Goal: Task Accomplishment & Management: Use online tool/utility

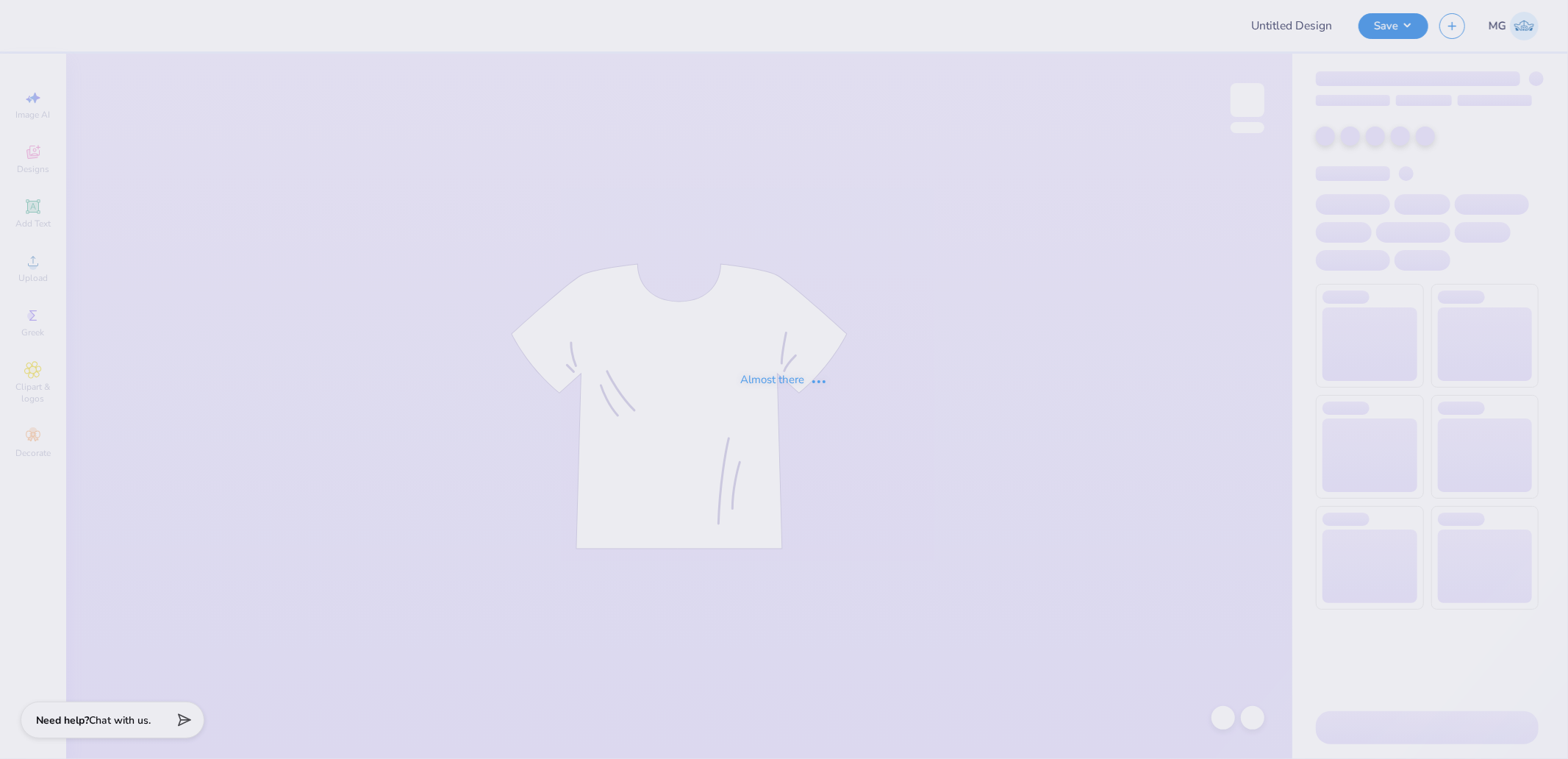
type input "NSSLHA"
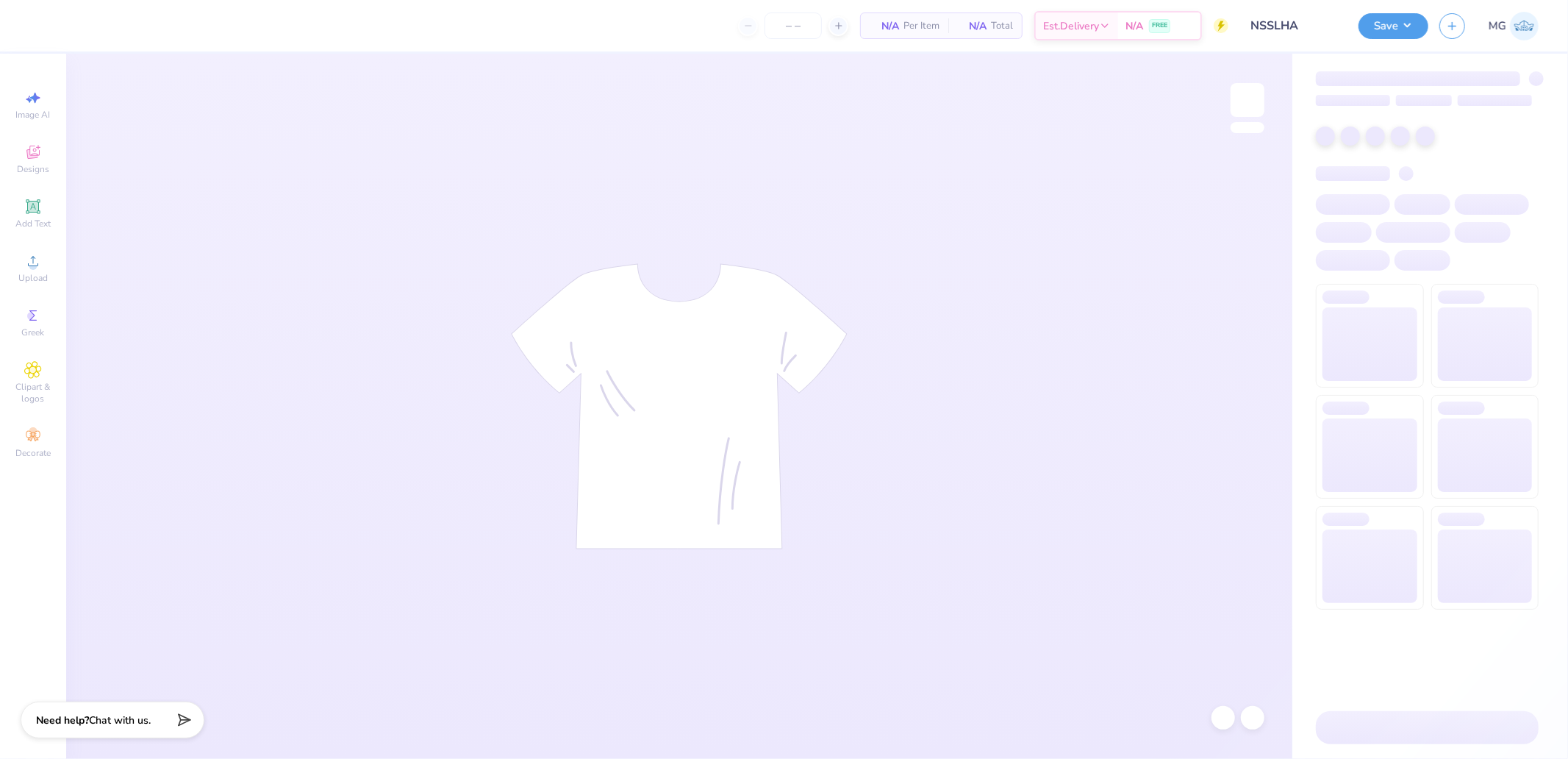
type input "12"
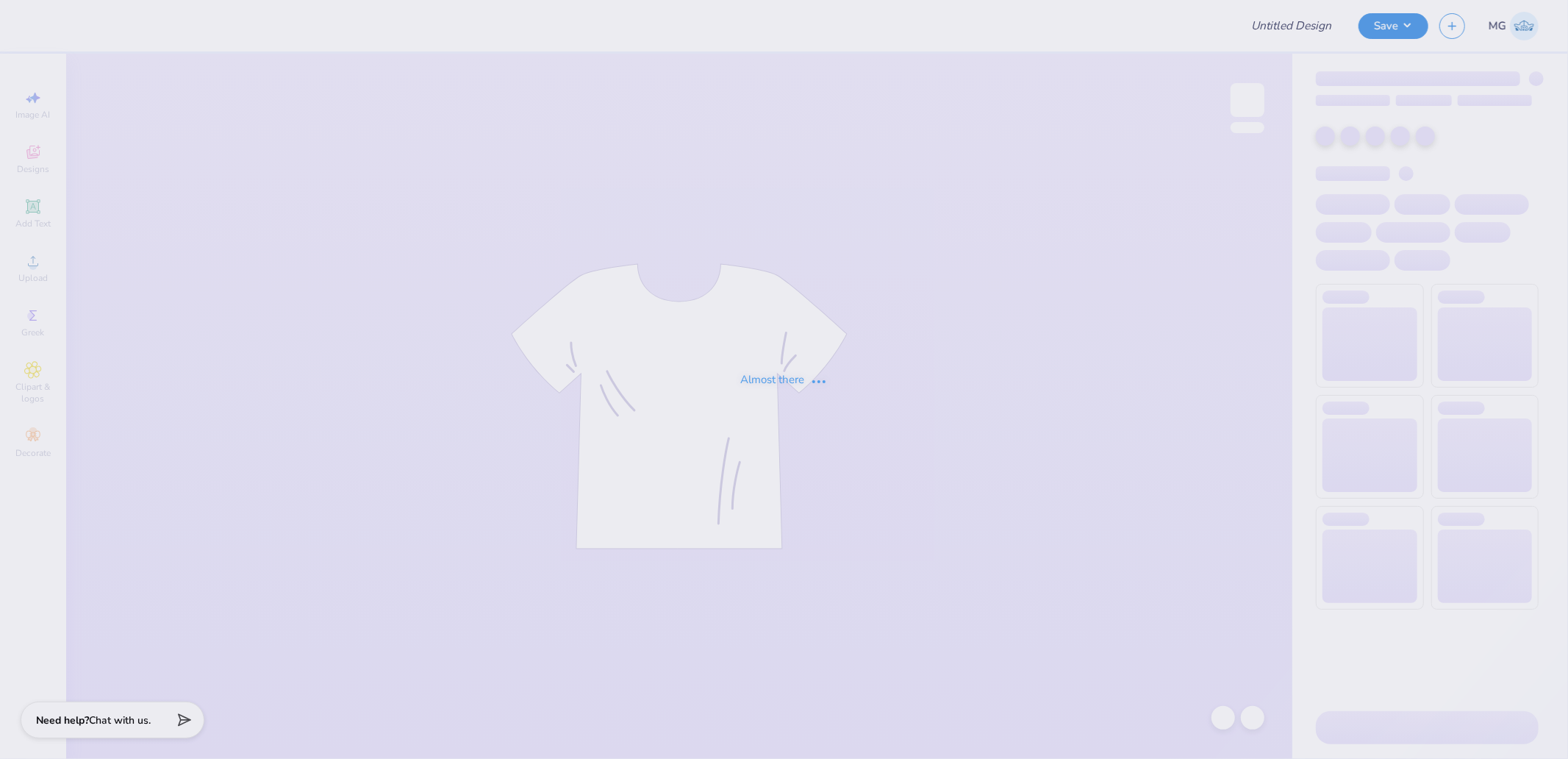
type input "NSSLHA"
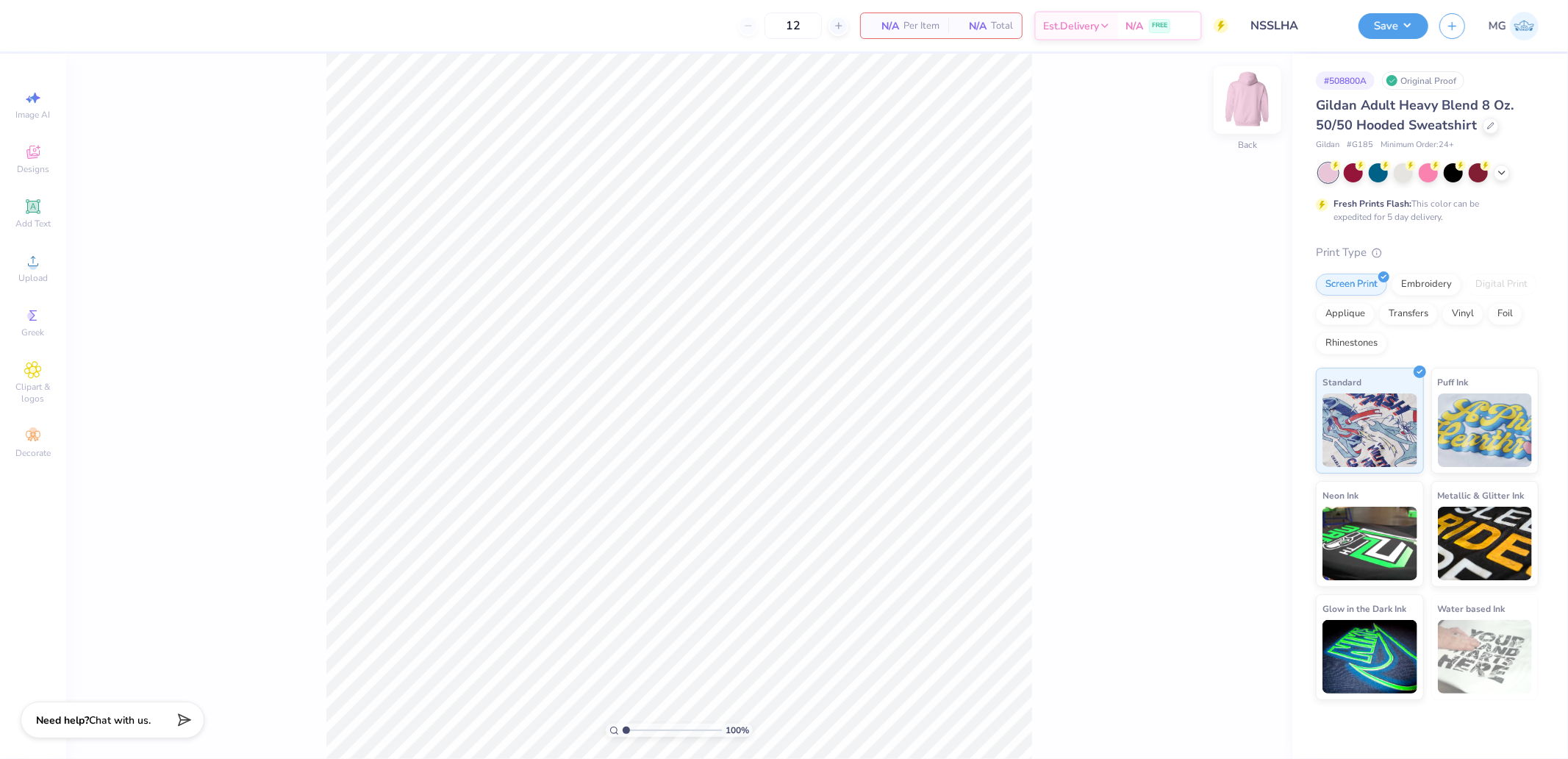
click at [1243, 104] on img at bounding box center [1246, 100] width 59 height 59
click at [38, 270] on icon at bounding box center [33, 261] width 18 height 18
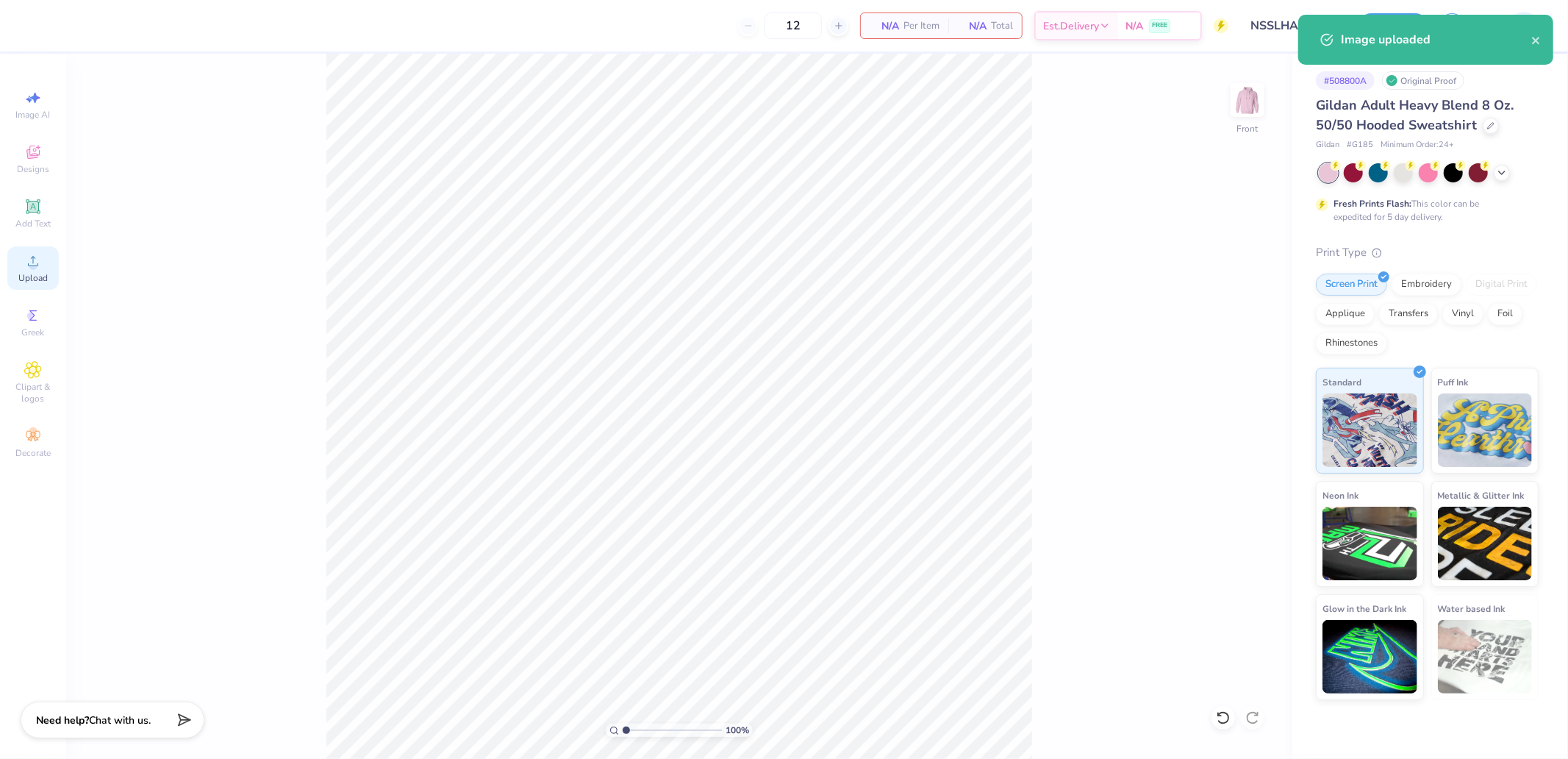
click at [27, 261] on icon at bounding box center [33, 261] width 18 height 18
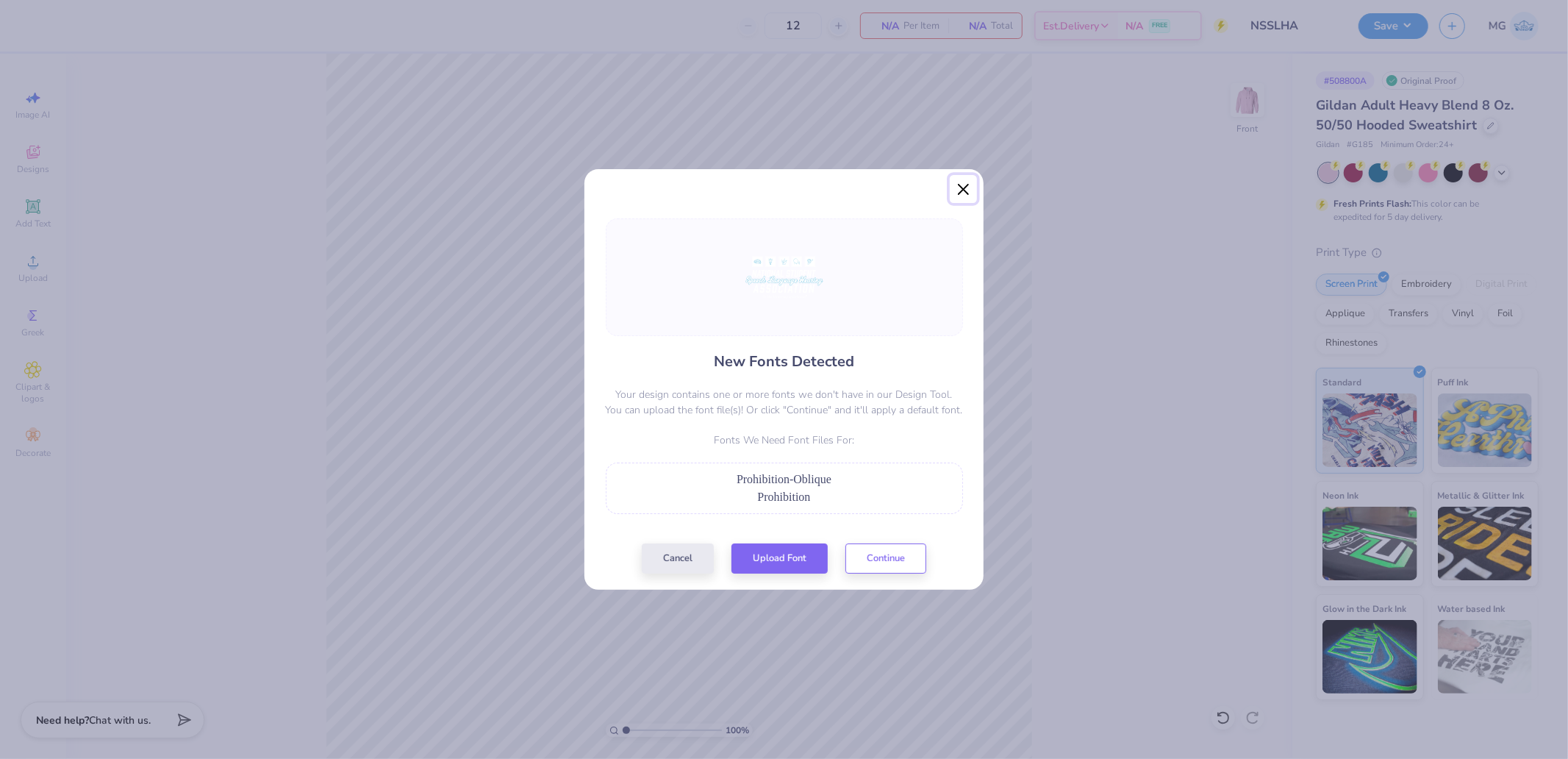
click at [951, 184] on button "Close" at bounding box center [964, 189] width 28 height 28
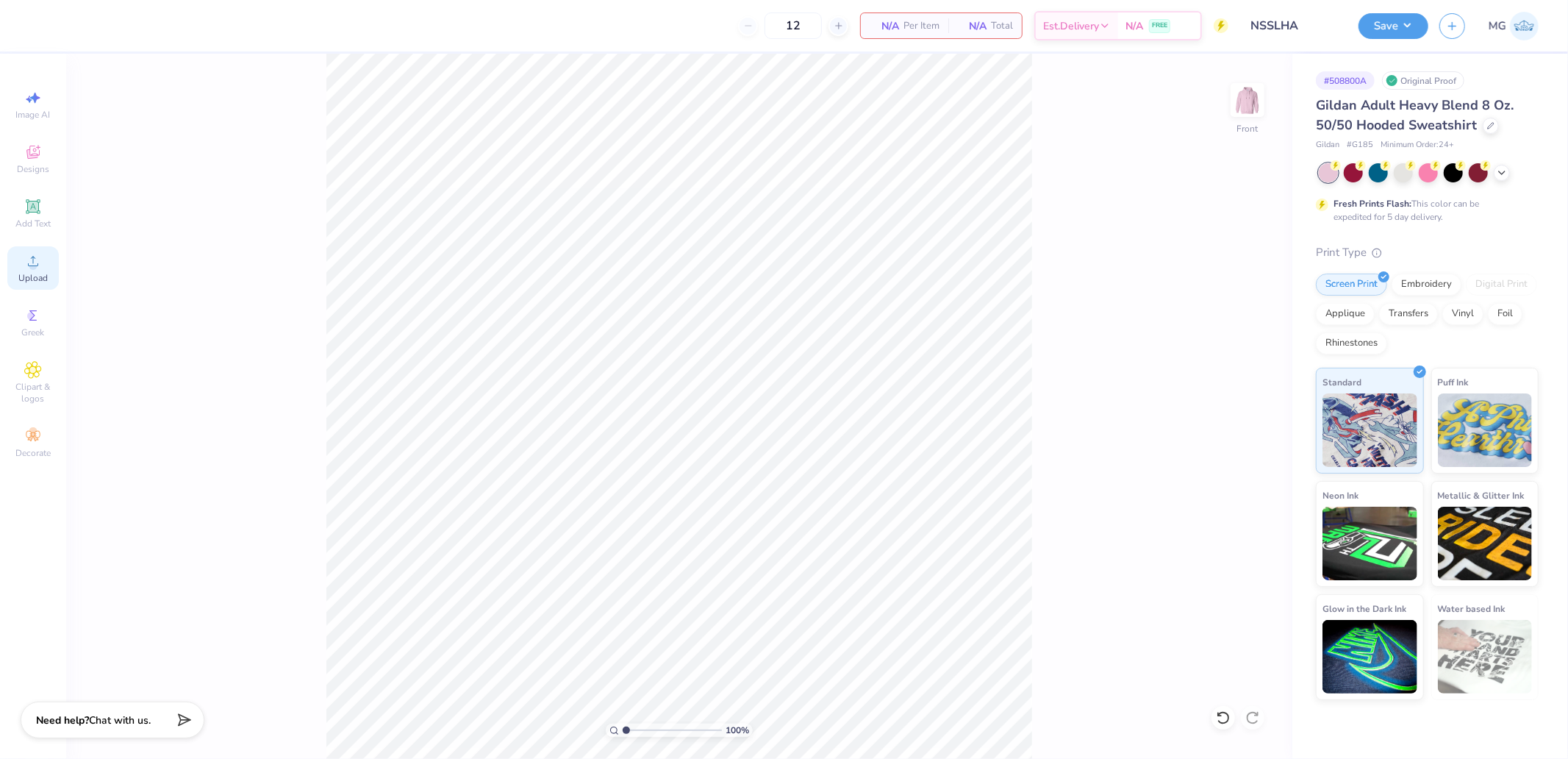
click at [18, 247] on div "Upload" at bounding box center [33, 268] width 52 height 43
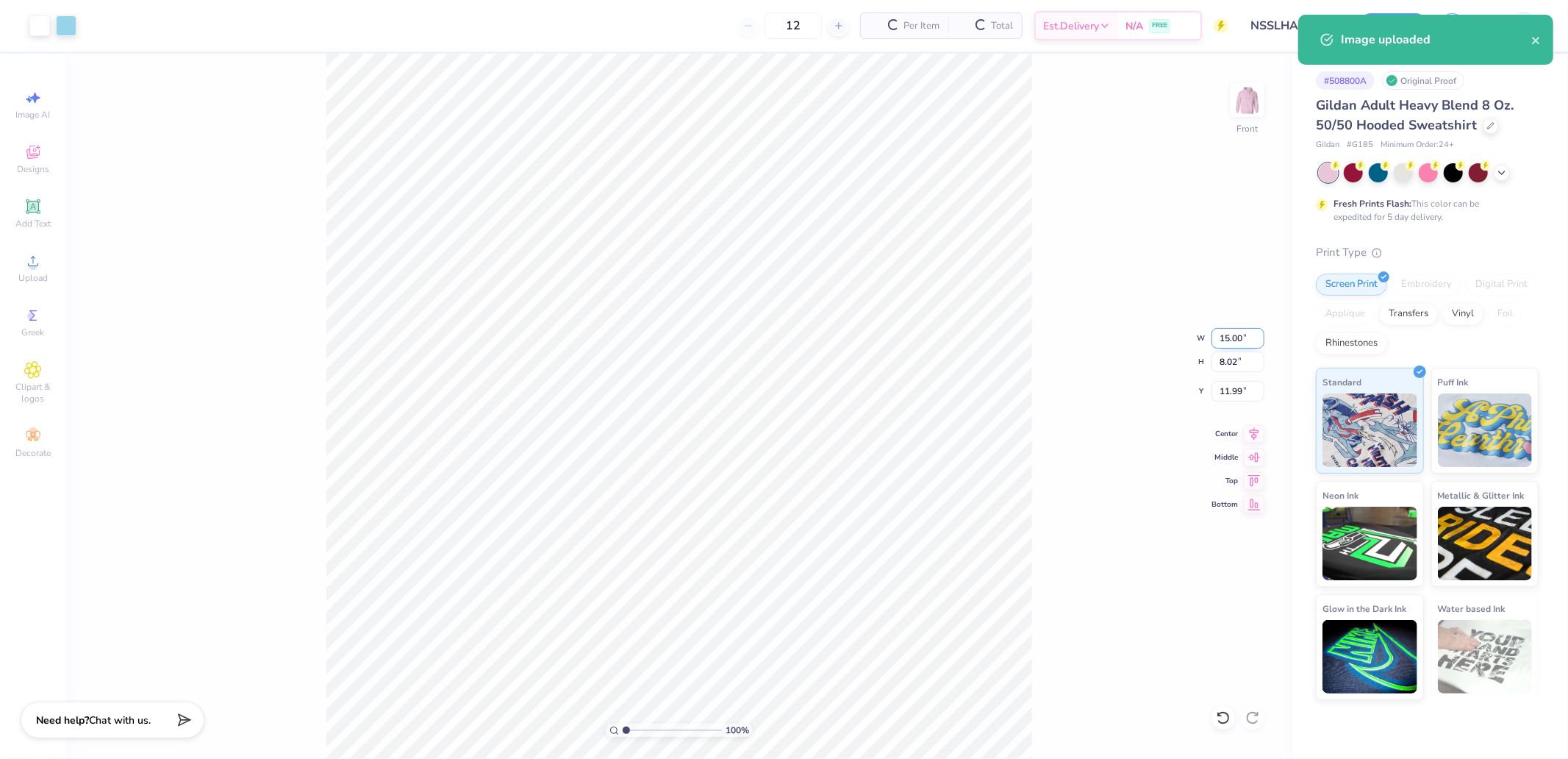
click at [1233, 344] on input "15.00" at bounding box center [1237, 338] width 53 height 21
type input "12.50"
type input "6.68"
click at [1252, 474] on icon at bounding box center [1253, 478] width 21 height 18
type input "6.00"
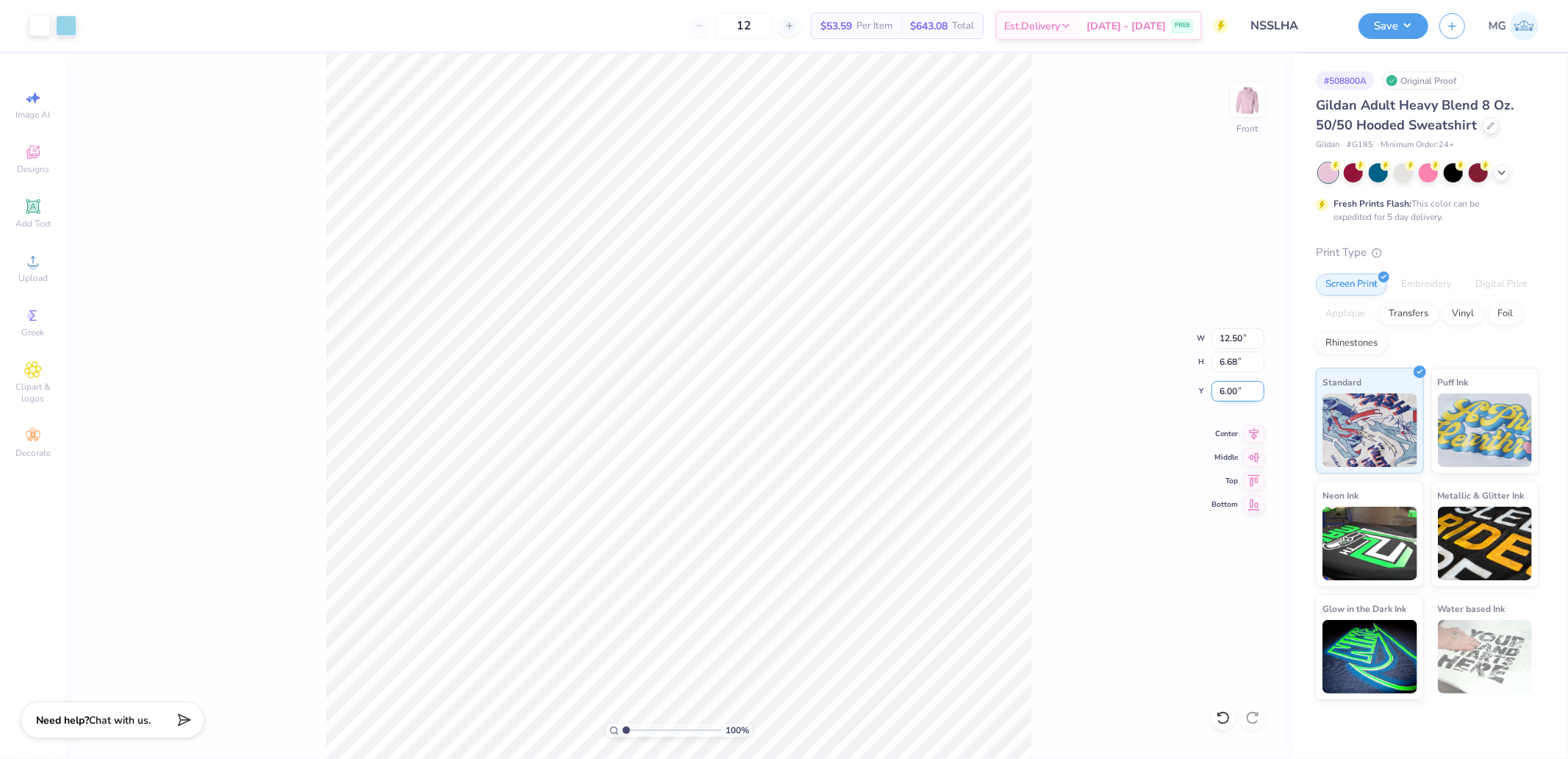
click at [1229, 393] on input "6.00" at bounding box center [1237, 390] width 53 height 21
click at [66, 26] on div at bounding box center [66, 24] width 21 height 21
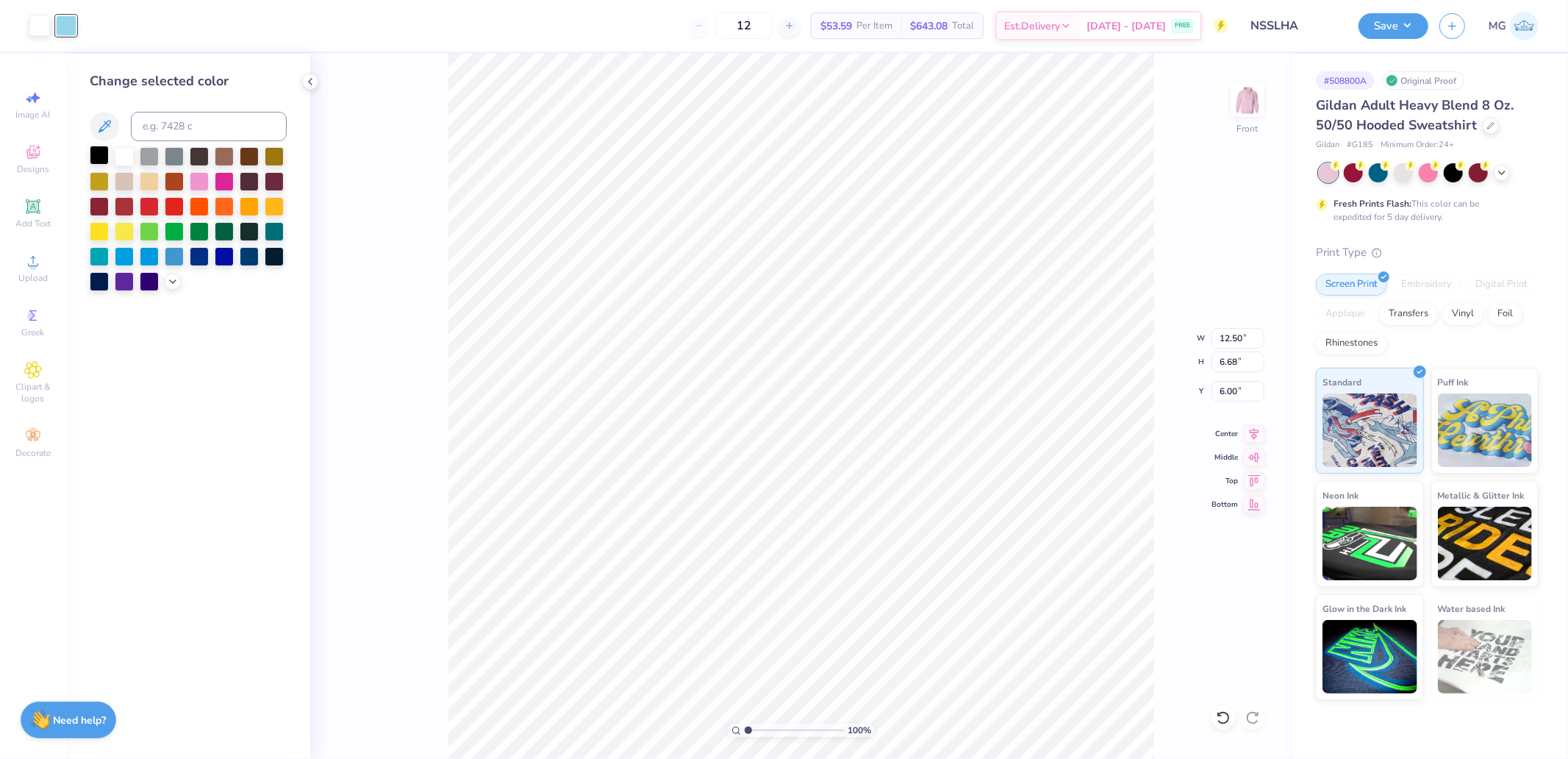
click at [101, 155] on div at bounding box center [99, 155] width 19 height 19
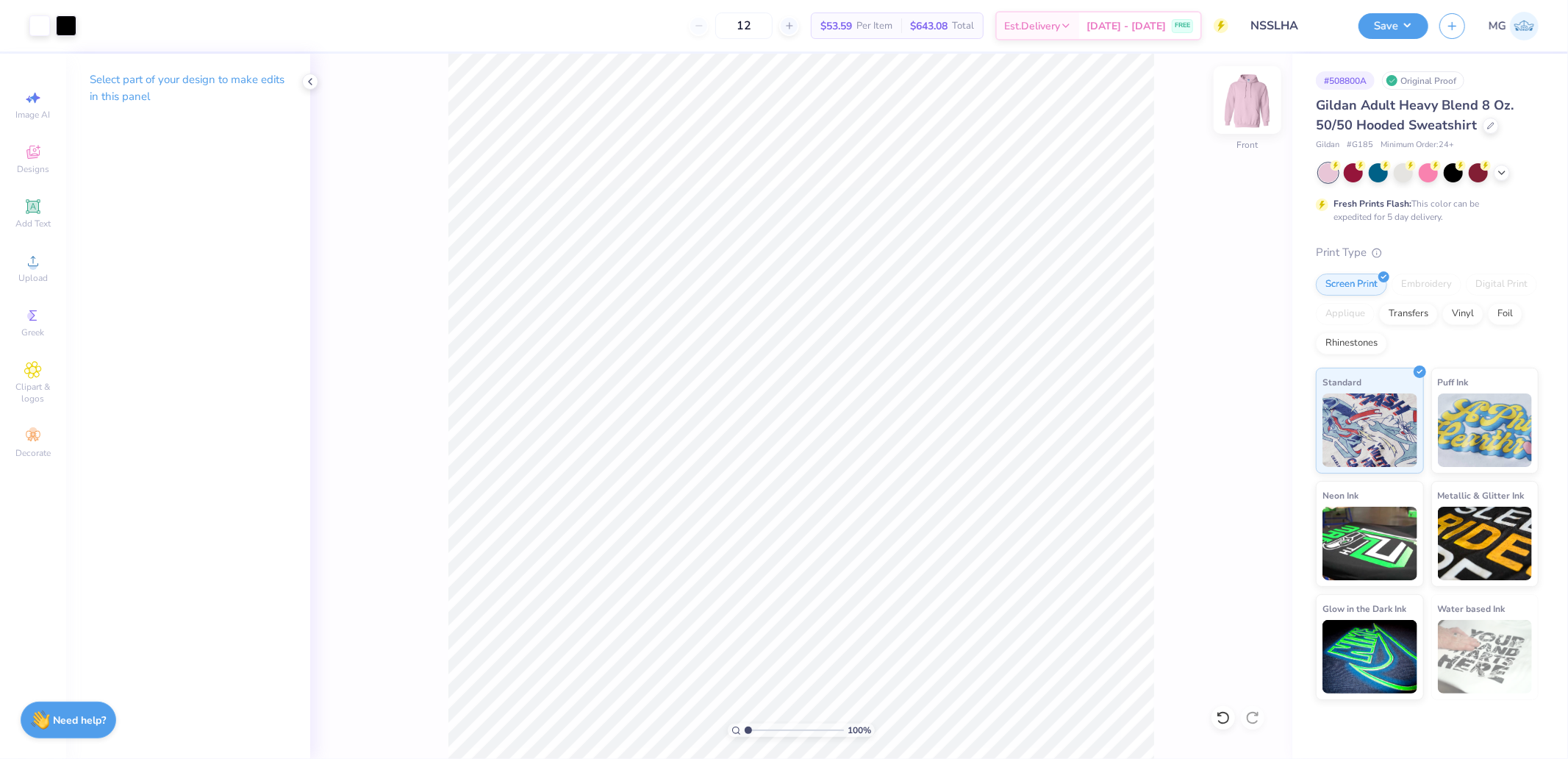
click at [1254, 107] on img at bounding box center [1246, 100] width 59 height 59
click at [35, 277] on span "Upload" at bounding box center [32, 278] width 29 height 12
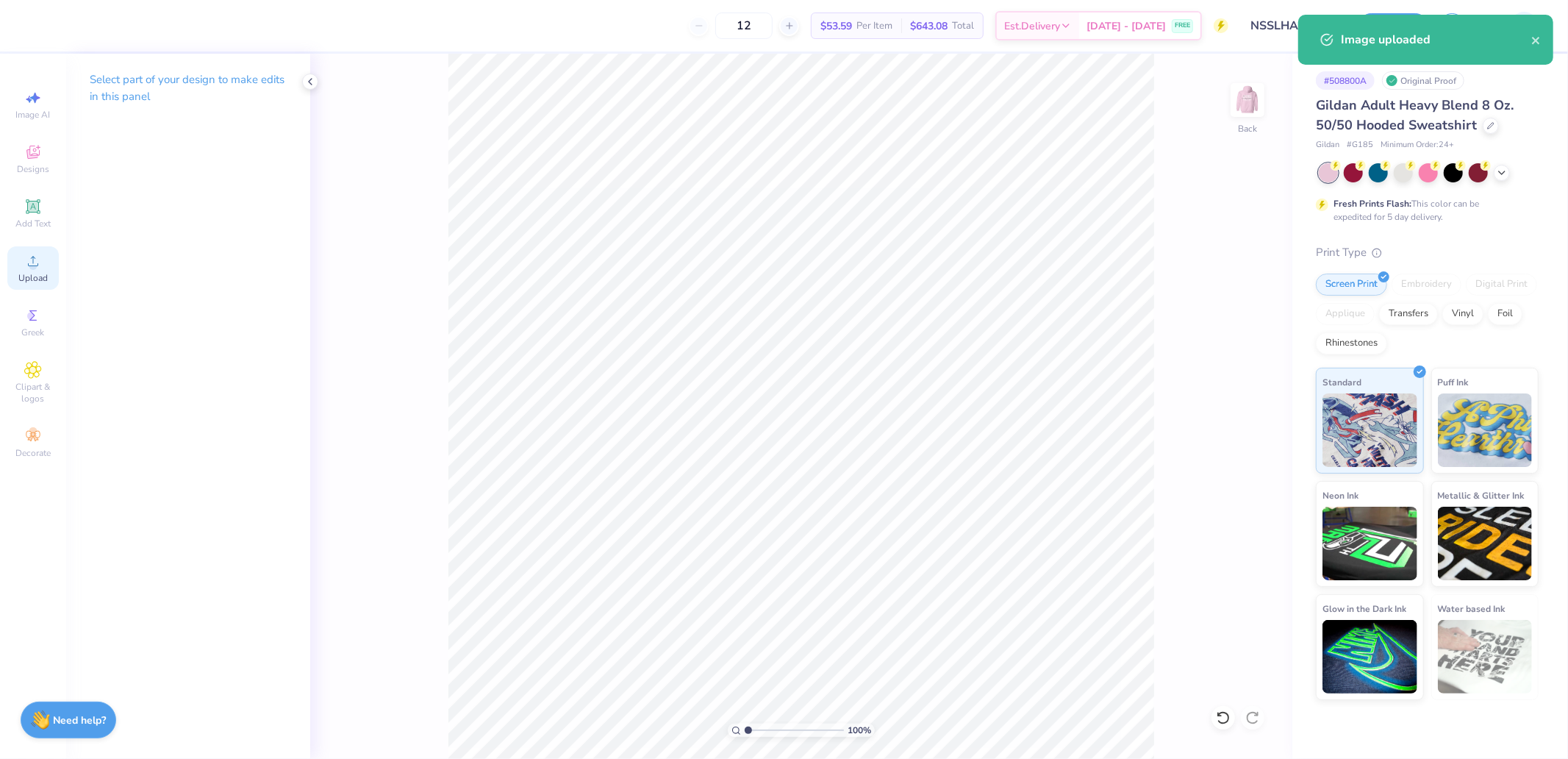
click at [45, 255] on div "Upload" at bounding box center [33, 268] width 52 height 43
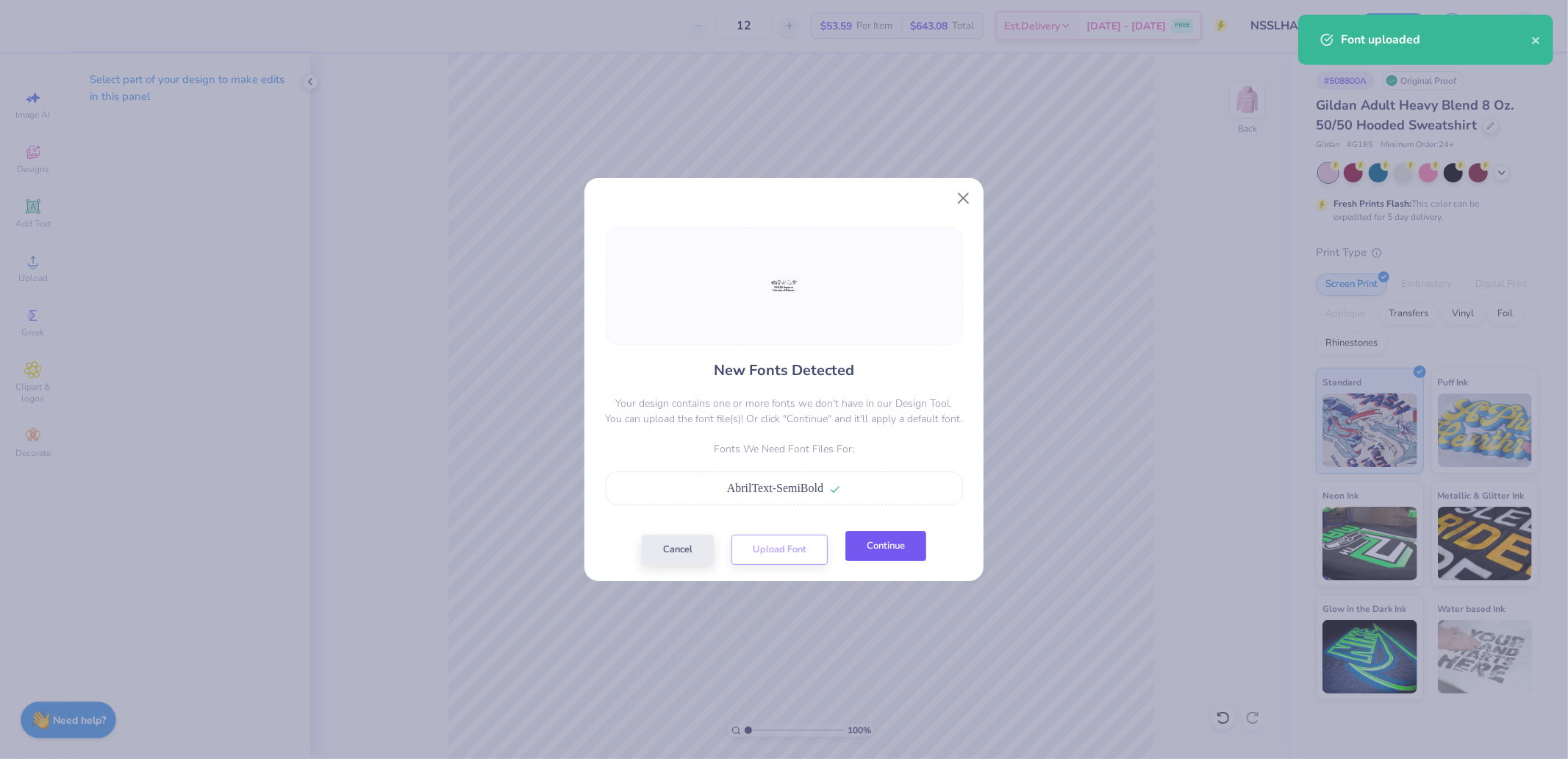
click at [890, 535] on button "Continue" at bounding box center [885, 545] width 81 height 30
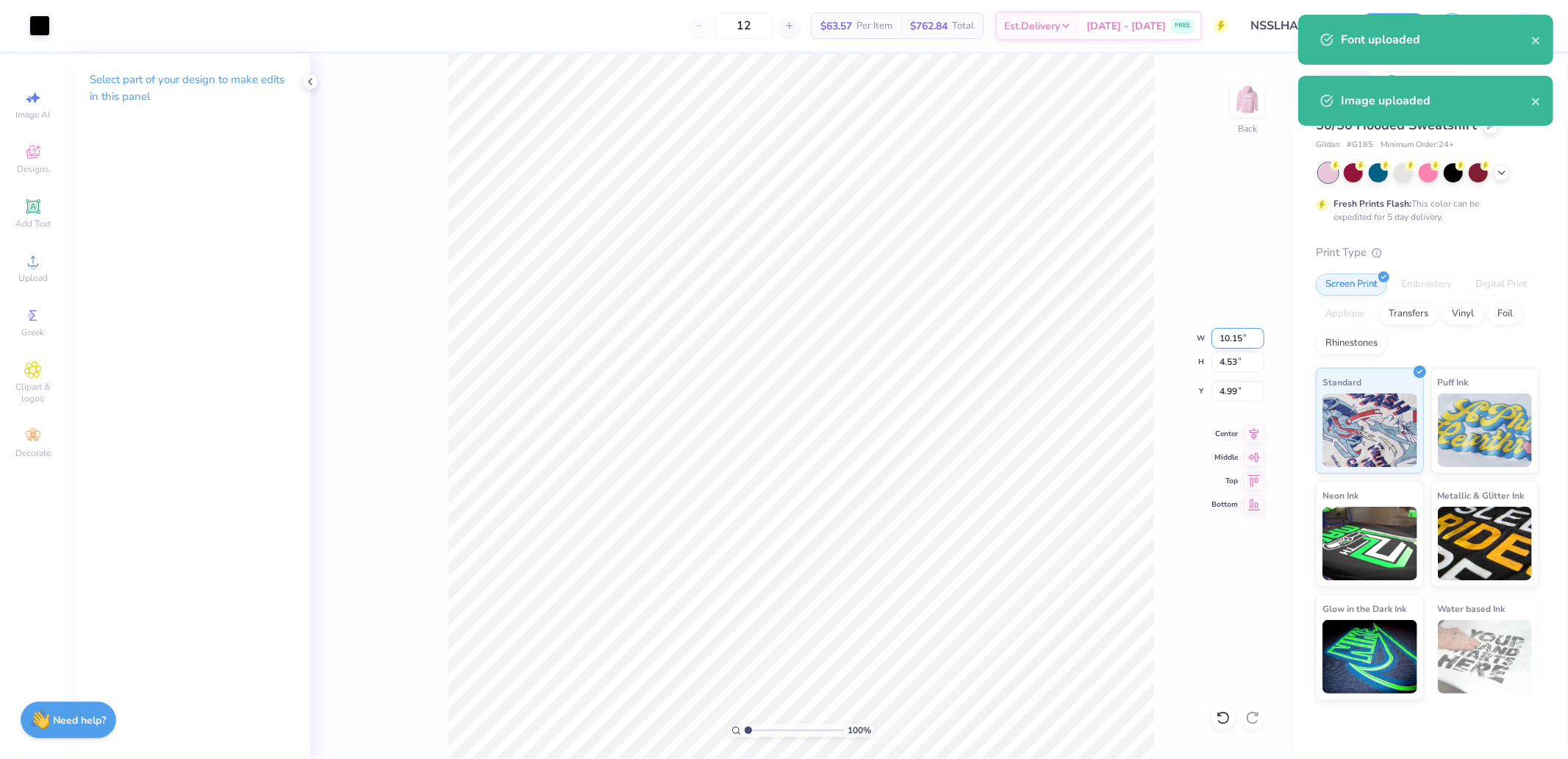
click at [1226, 333] on input "10.15" at bounding box center [1237, 338] width 53 height 21
type input "4.00"
type input "1.78"
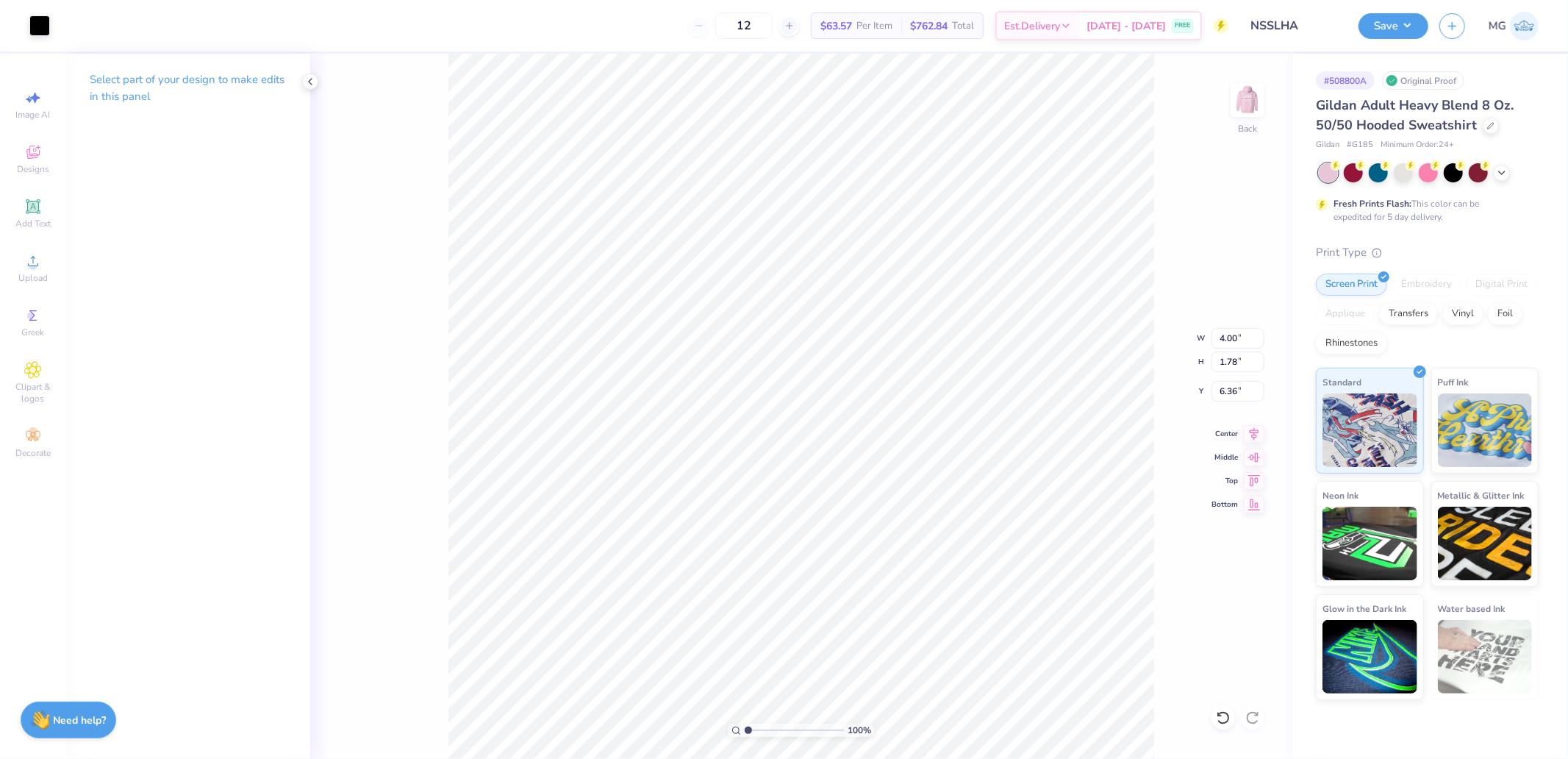
type input "3.00"
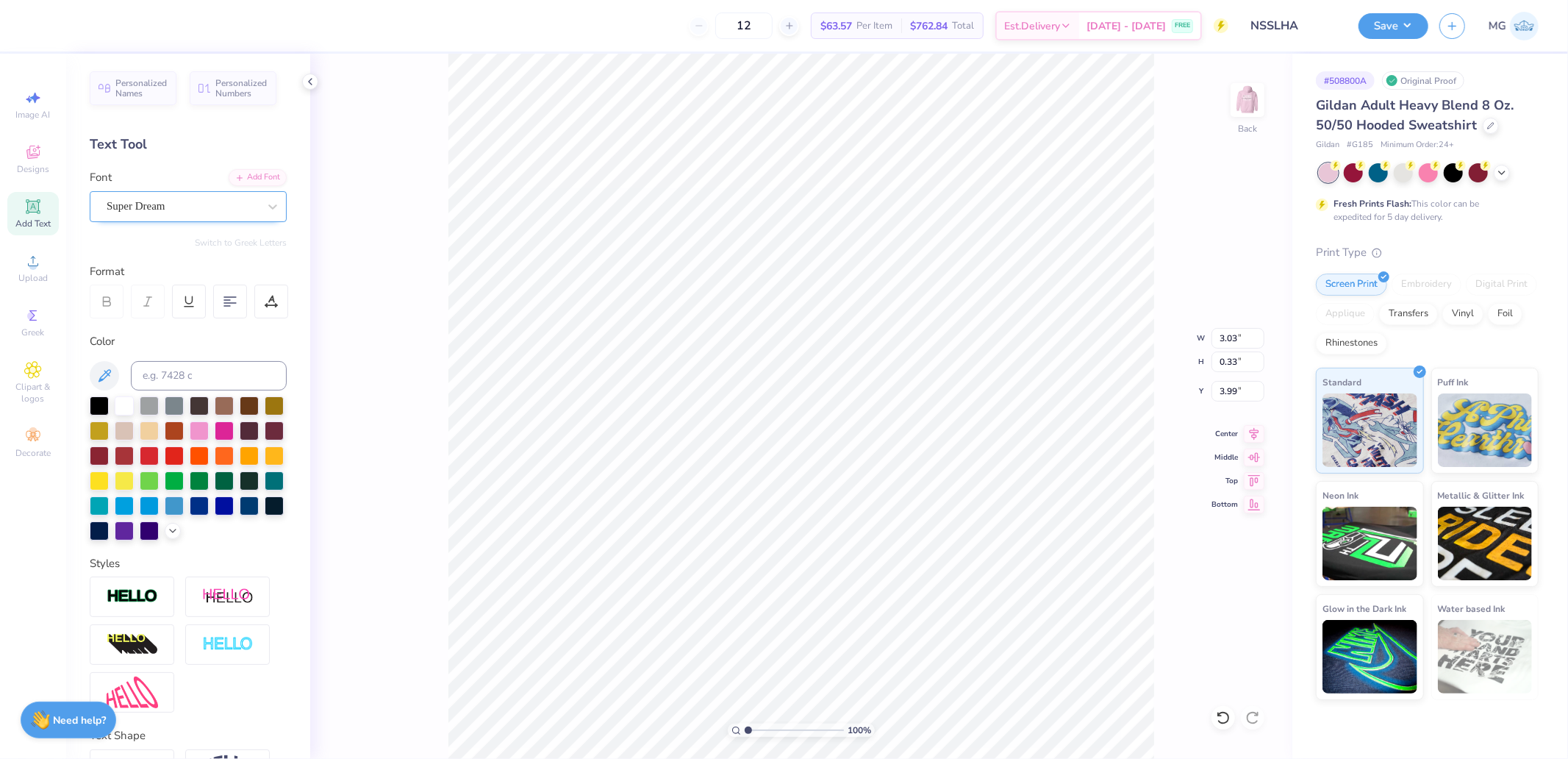
click at [184, 203] on div "Super Dream" at bounding box center [182, 206] width 155 height 23
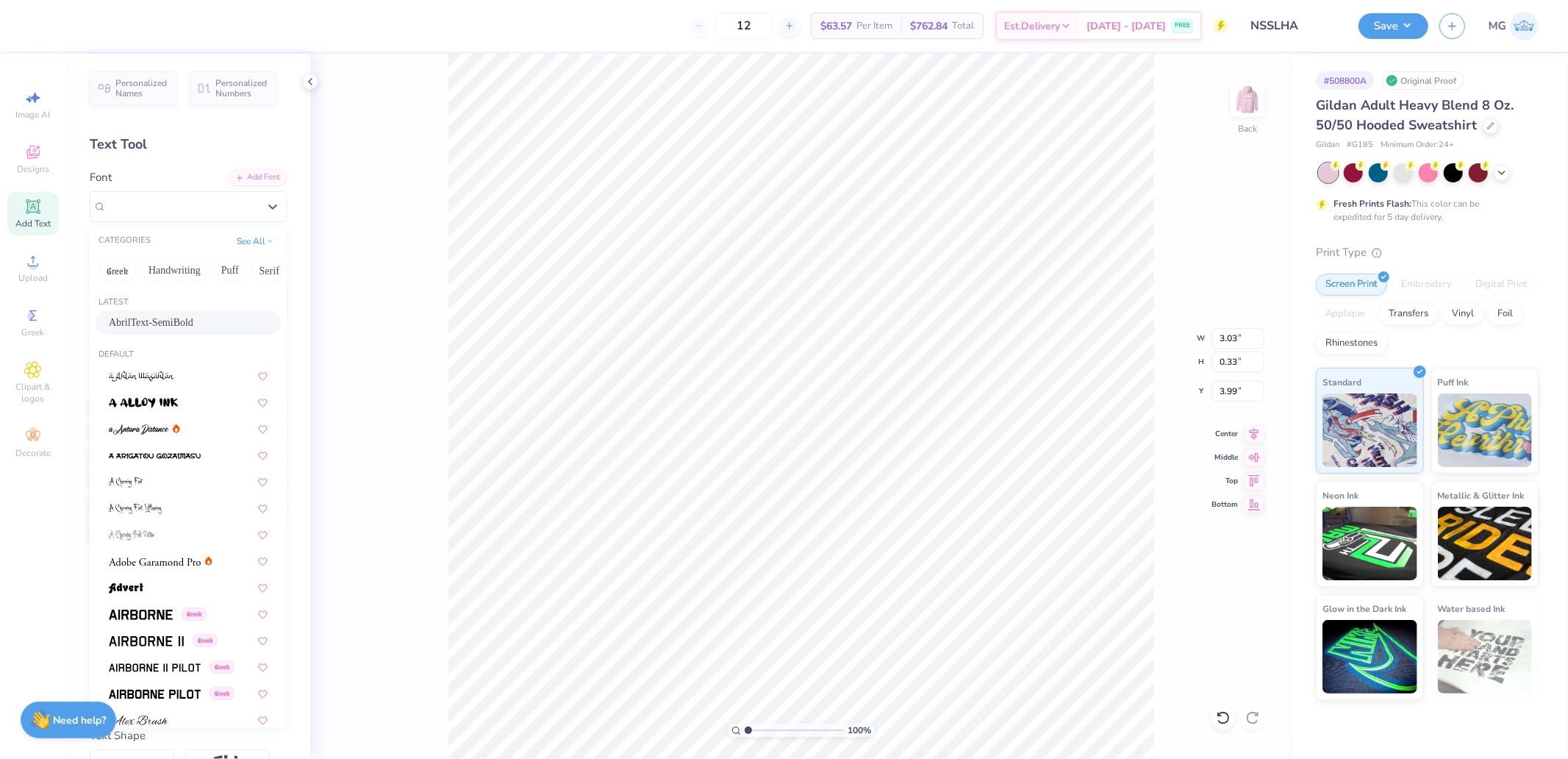
click at [163, 318] on span "AbrilText-SemiBold" at bounding box center [151, 322] width 85 height 15
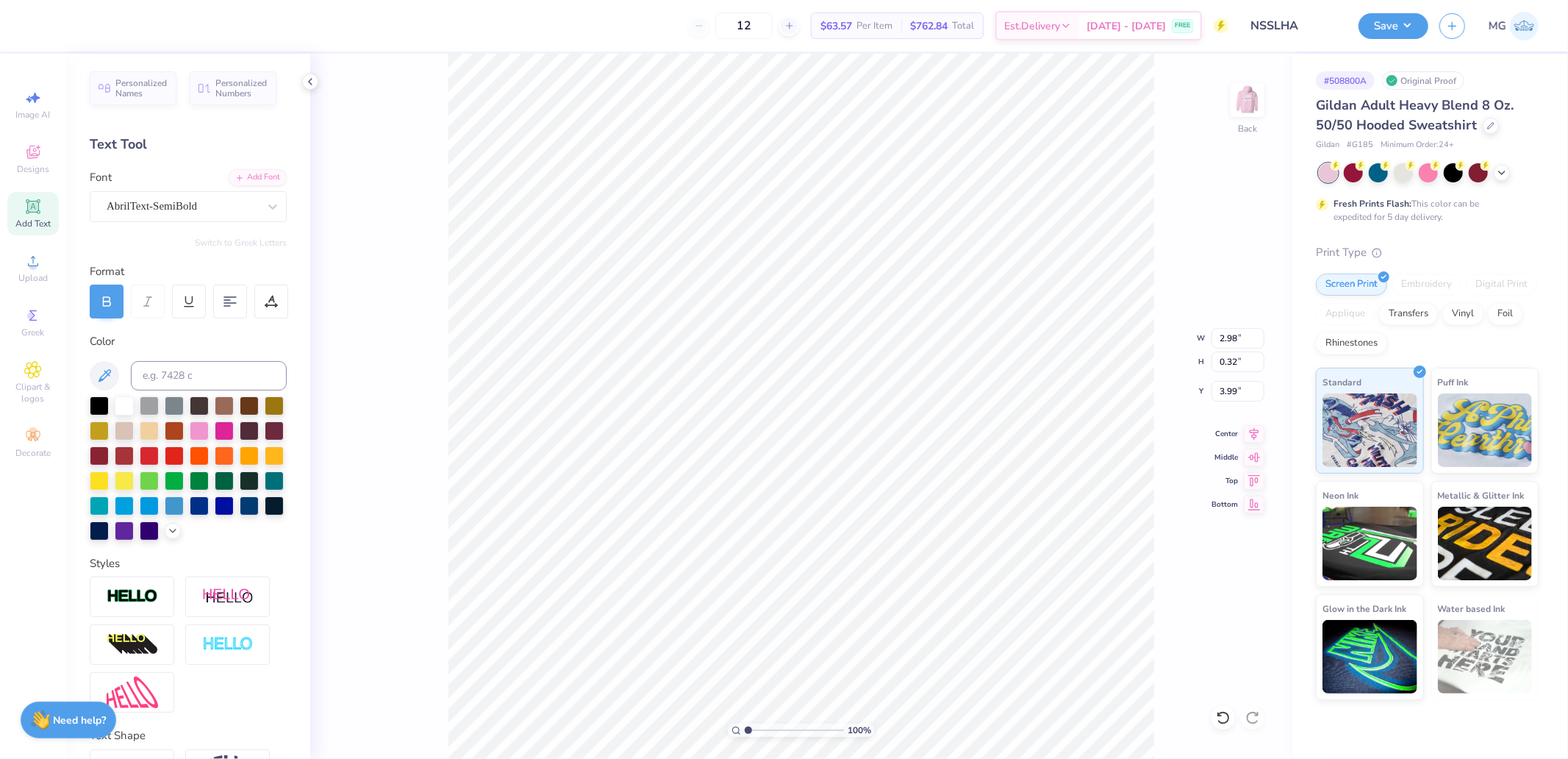
type input "2.98"
type input "0.32"
click at [171, 216] on div "Super Dream" at bounding box center [182, 206] width 155 height 23
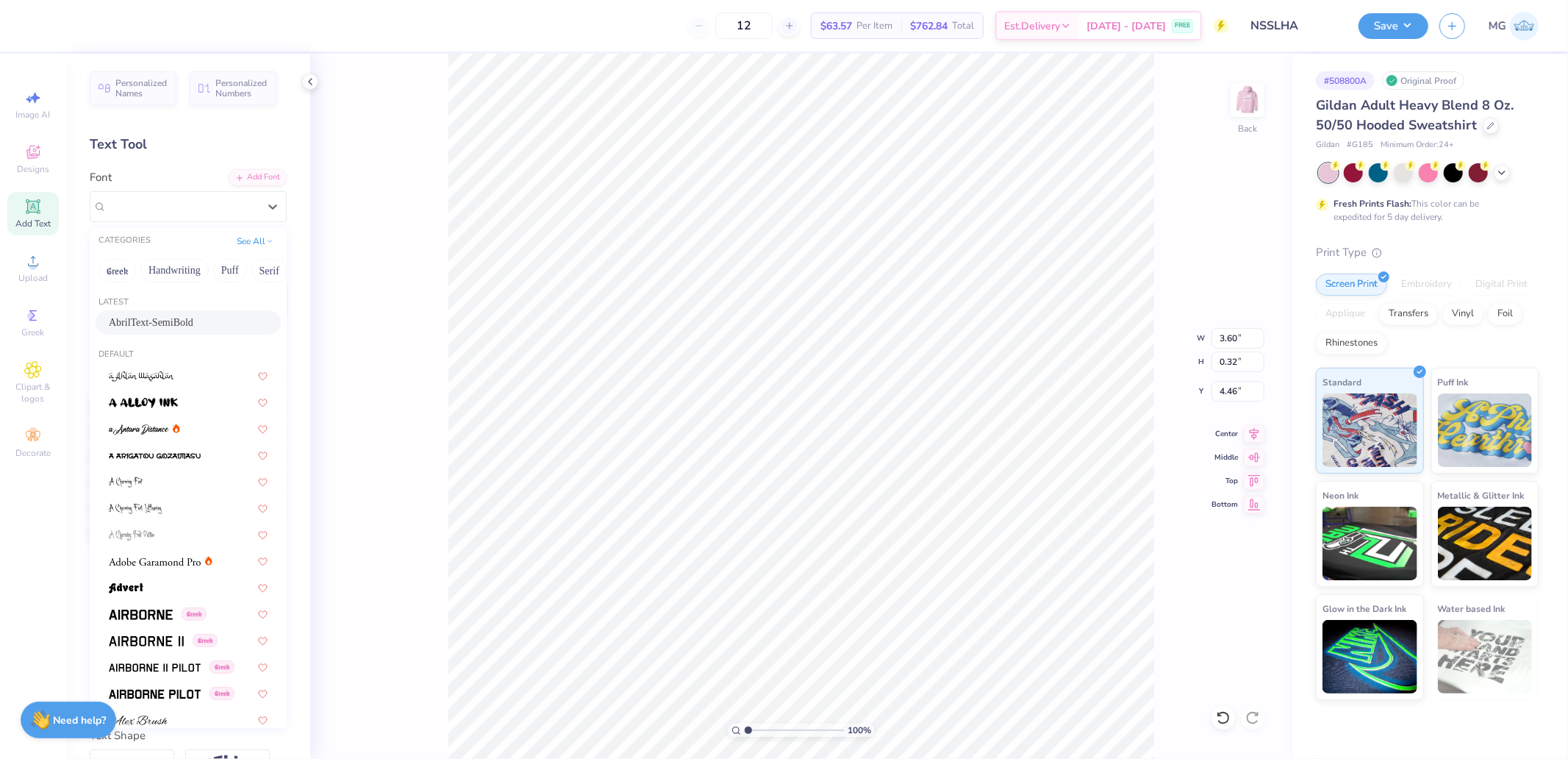
click at [160, 320] on span "AbrilText-SemiBold" at bounding box center [151, 322] width 85 height 15
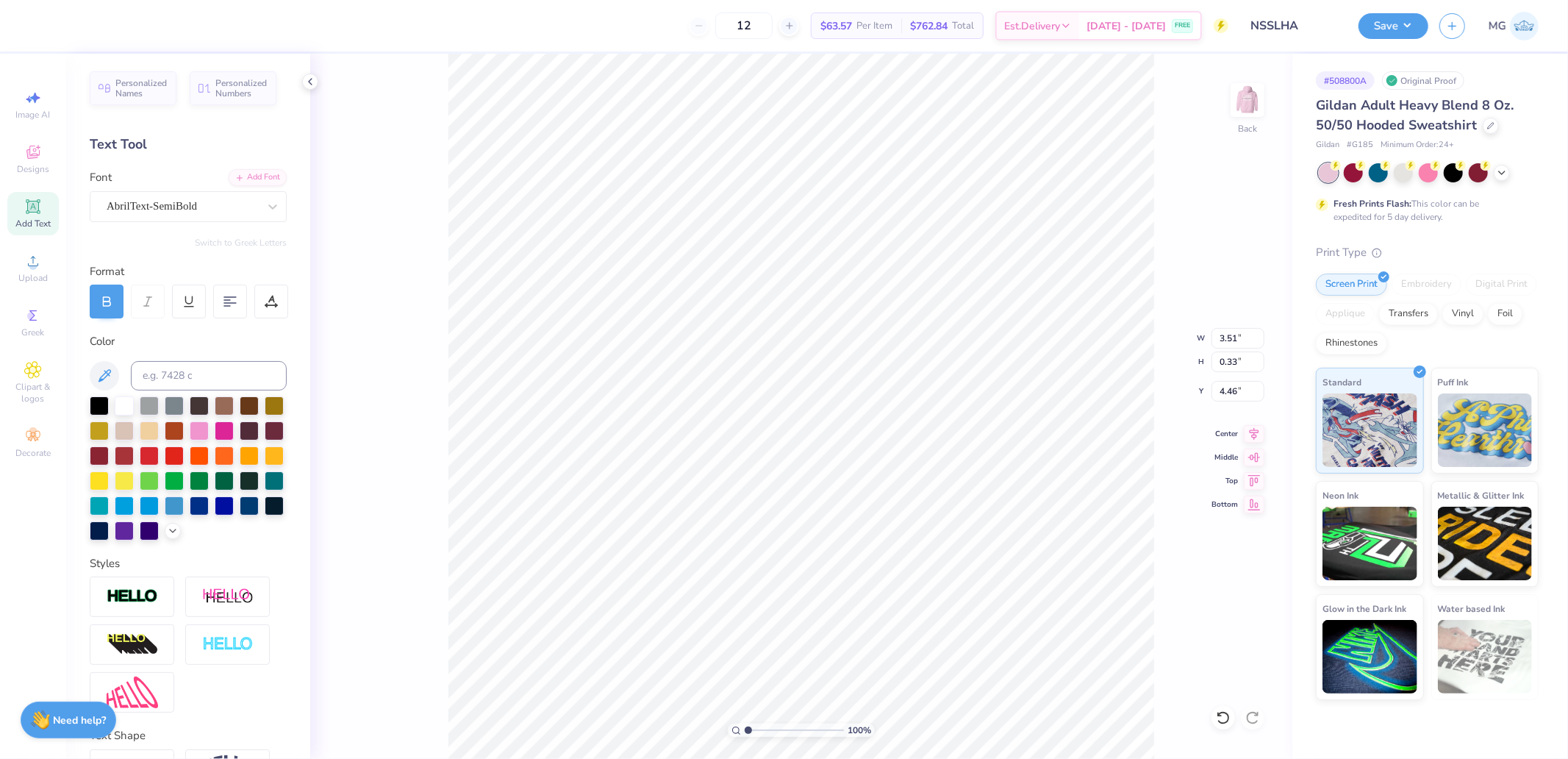
type input "3.51"
type input "0.33"
type input "13.05"
type input "5.84"
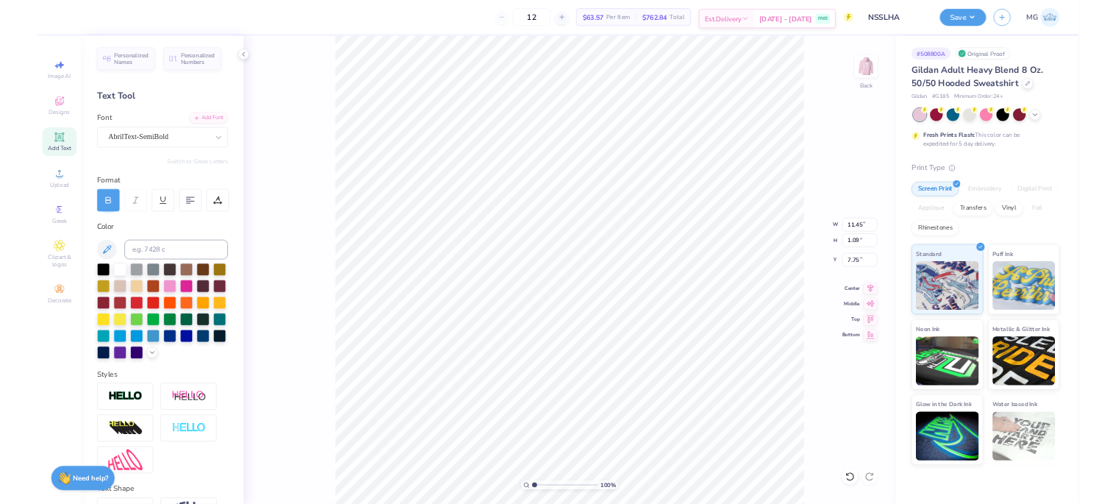
scroll to position [13, 1]
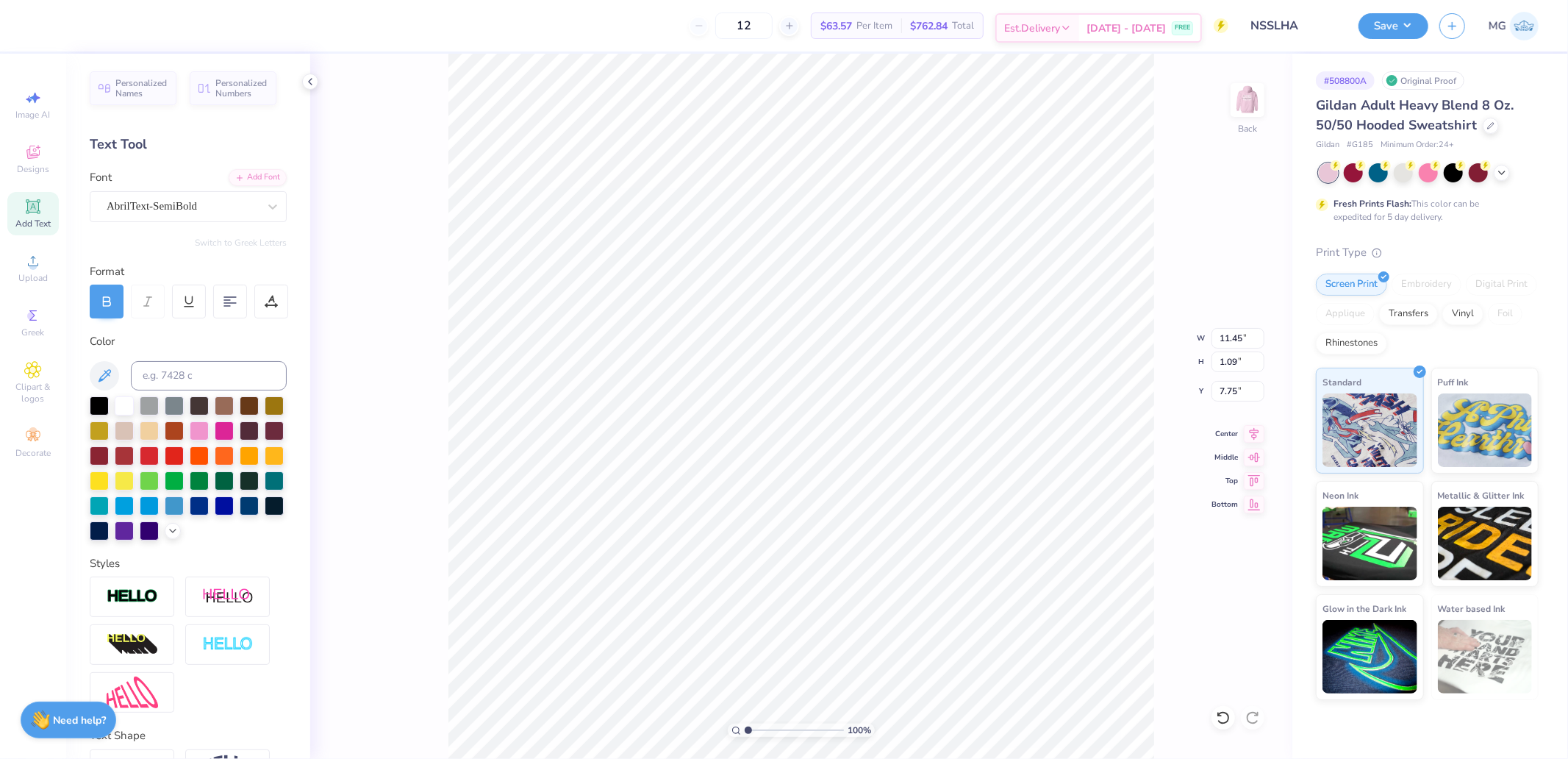
type textarea "The University of Delaware"
type input "13.64"
type input "8.12"
type input "11.20"
type input "4.70"
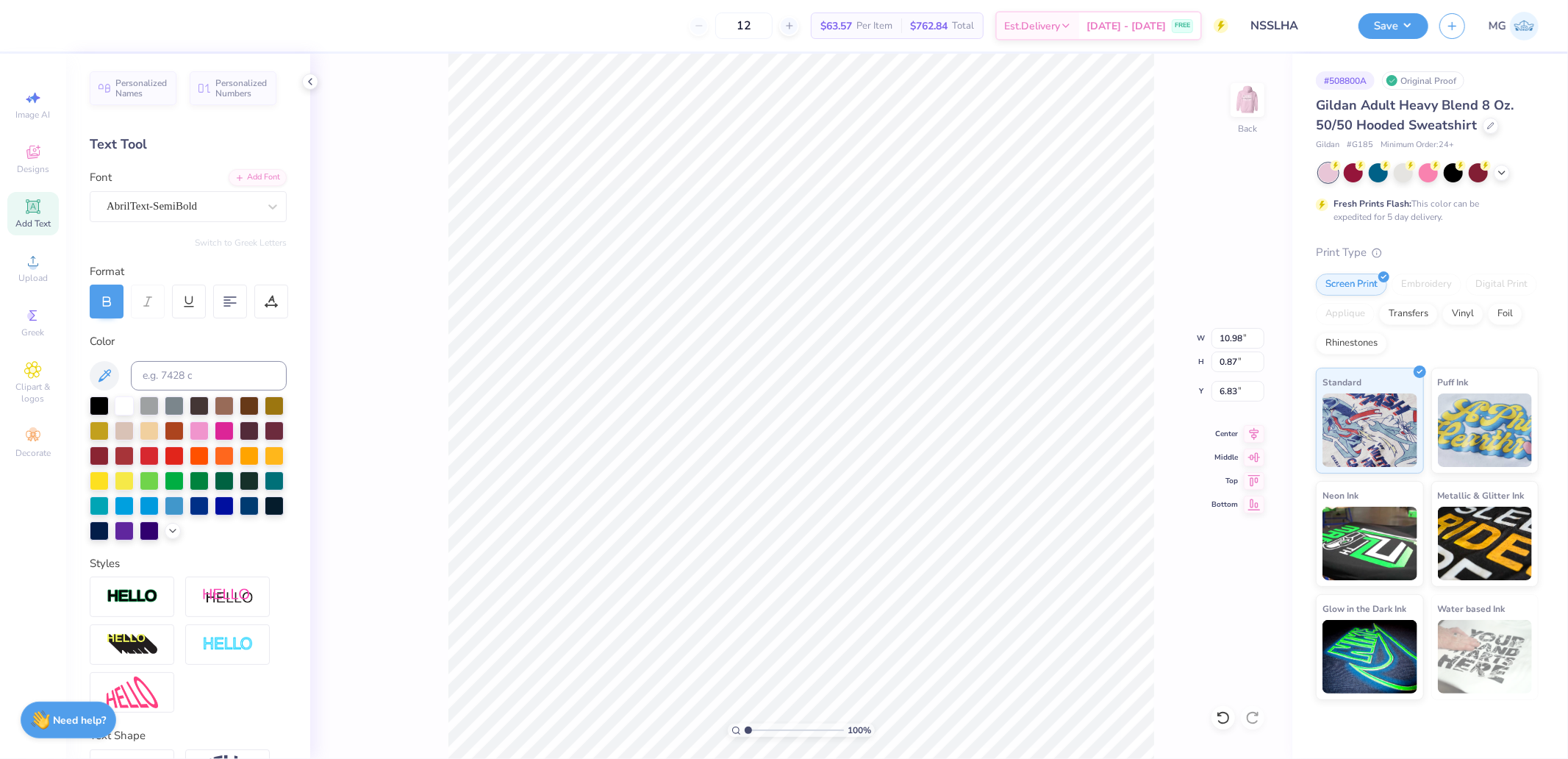
type input "10.47"
type input "0.83"
click at [1254, 430] on icon at bounding box center [1254, 431] width 10 height 13
click at [1231, 362] on input "0.83" at bounding box center [1237, 362] width 53 height 21
type input "7.83"
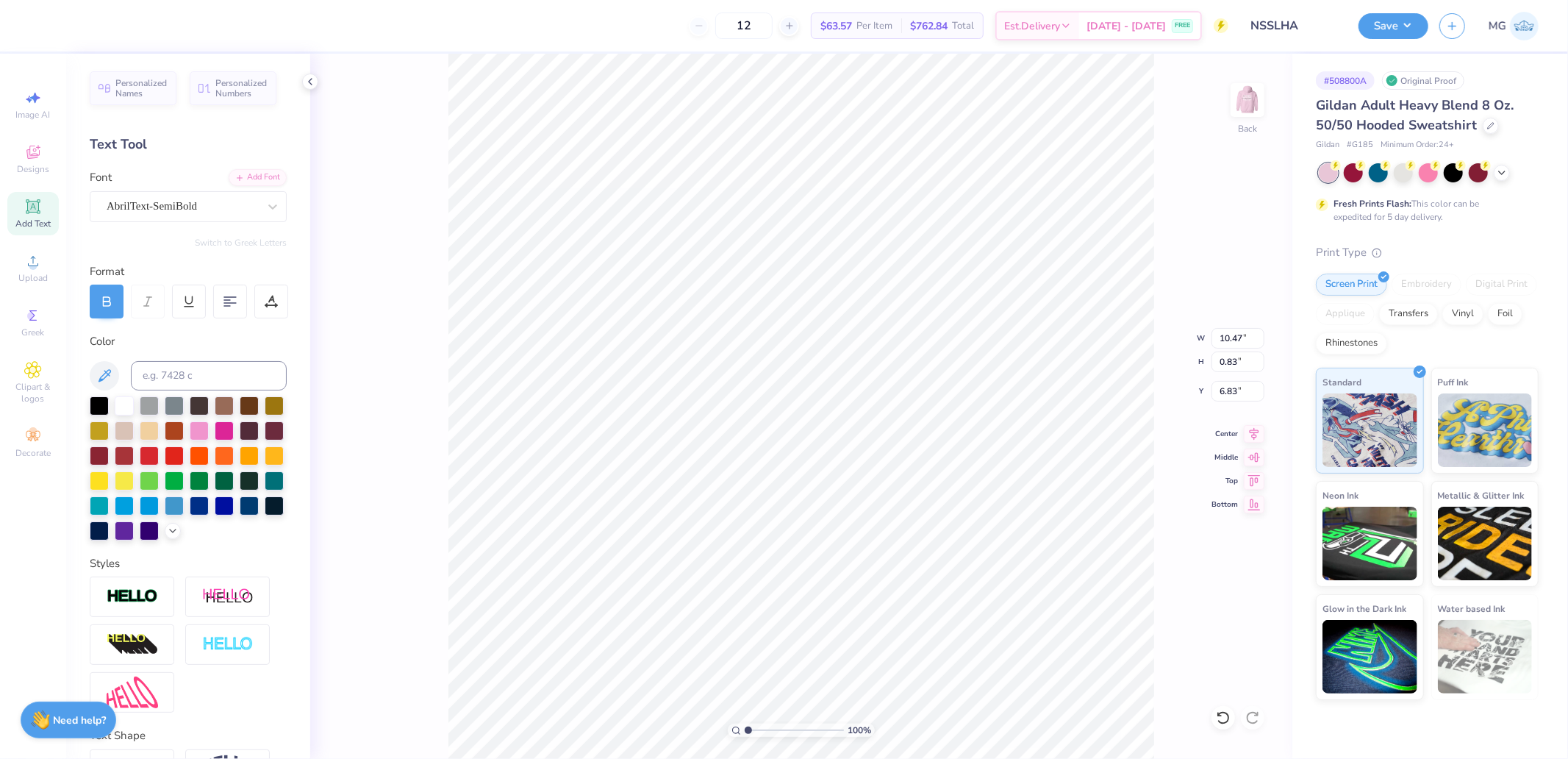
type input "0.84"
type input "5.59"
click at [1227, 369] on input "0.84" at bounding box center [1237, 362] width 53 height 21
paste input "3"
type input "0.83"
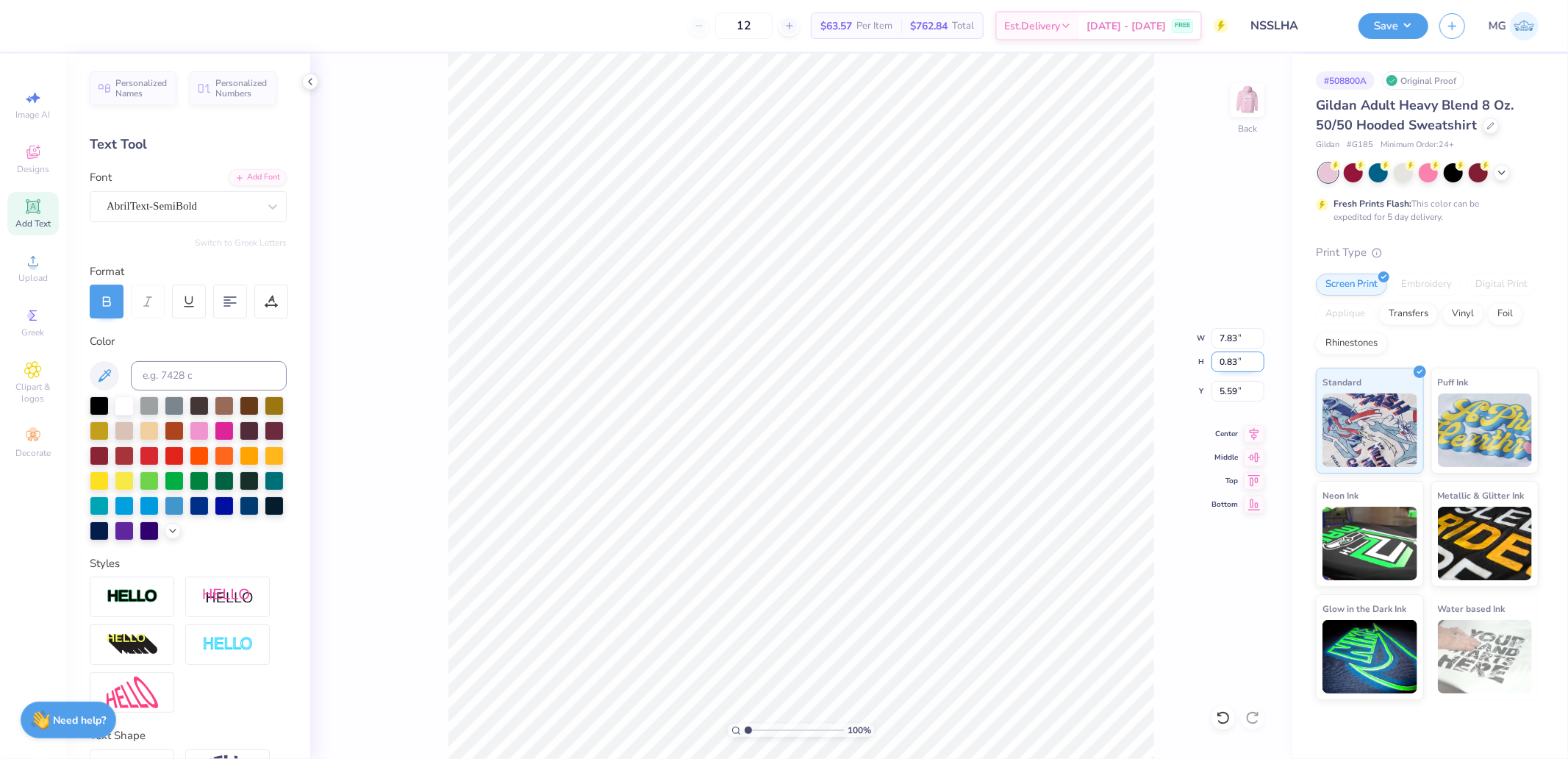
type input "7.70"
type input "5.60"
click at [37, 263] on icon at bounding box center [33, 261] width 18 height 18
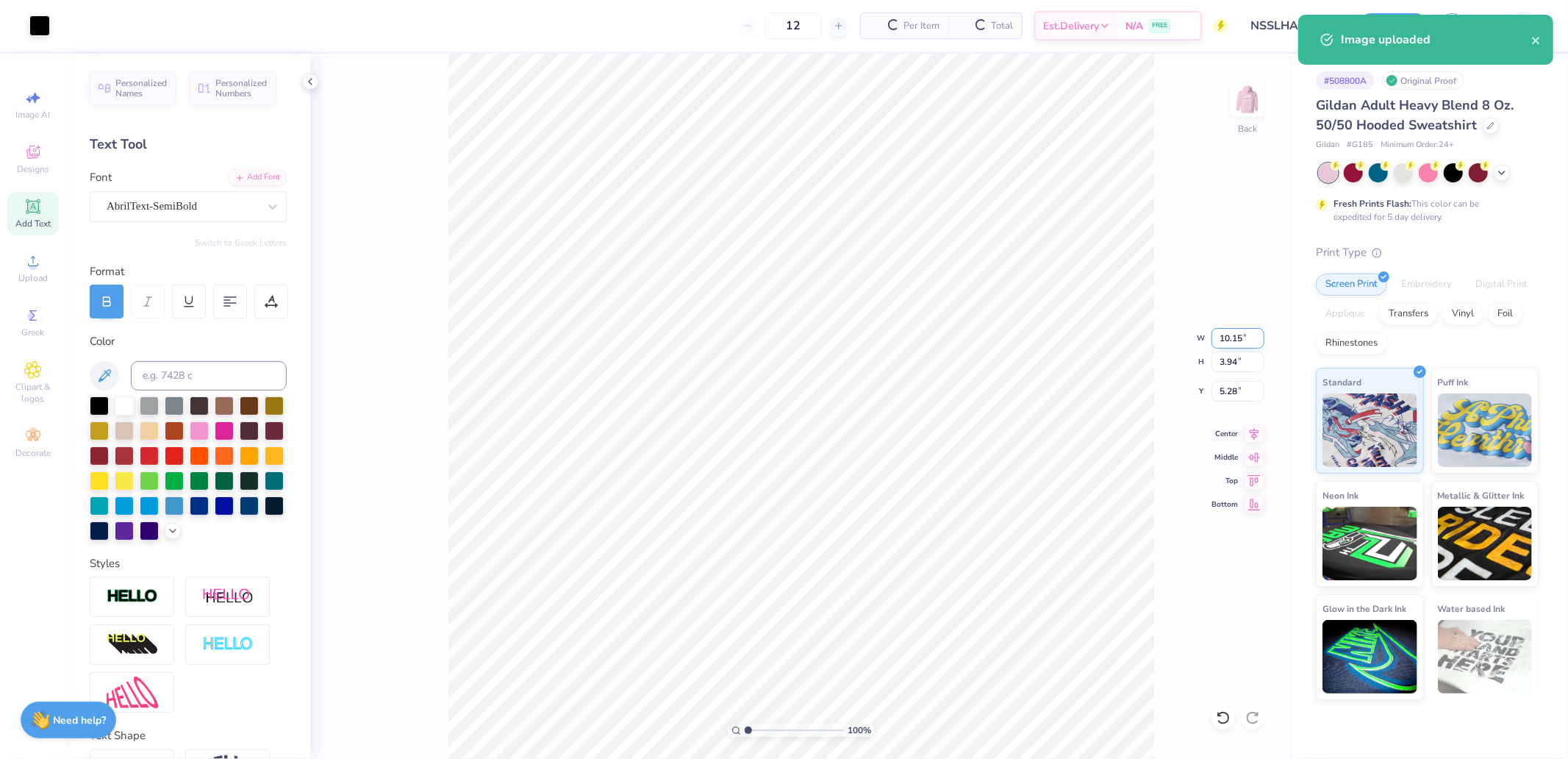
click at [1230, 334] on input "10.15" at bounding box center [1237, 338] width 53 height 21
type input "4.00"
type input "1.55"
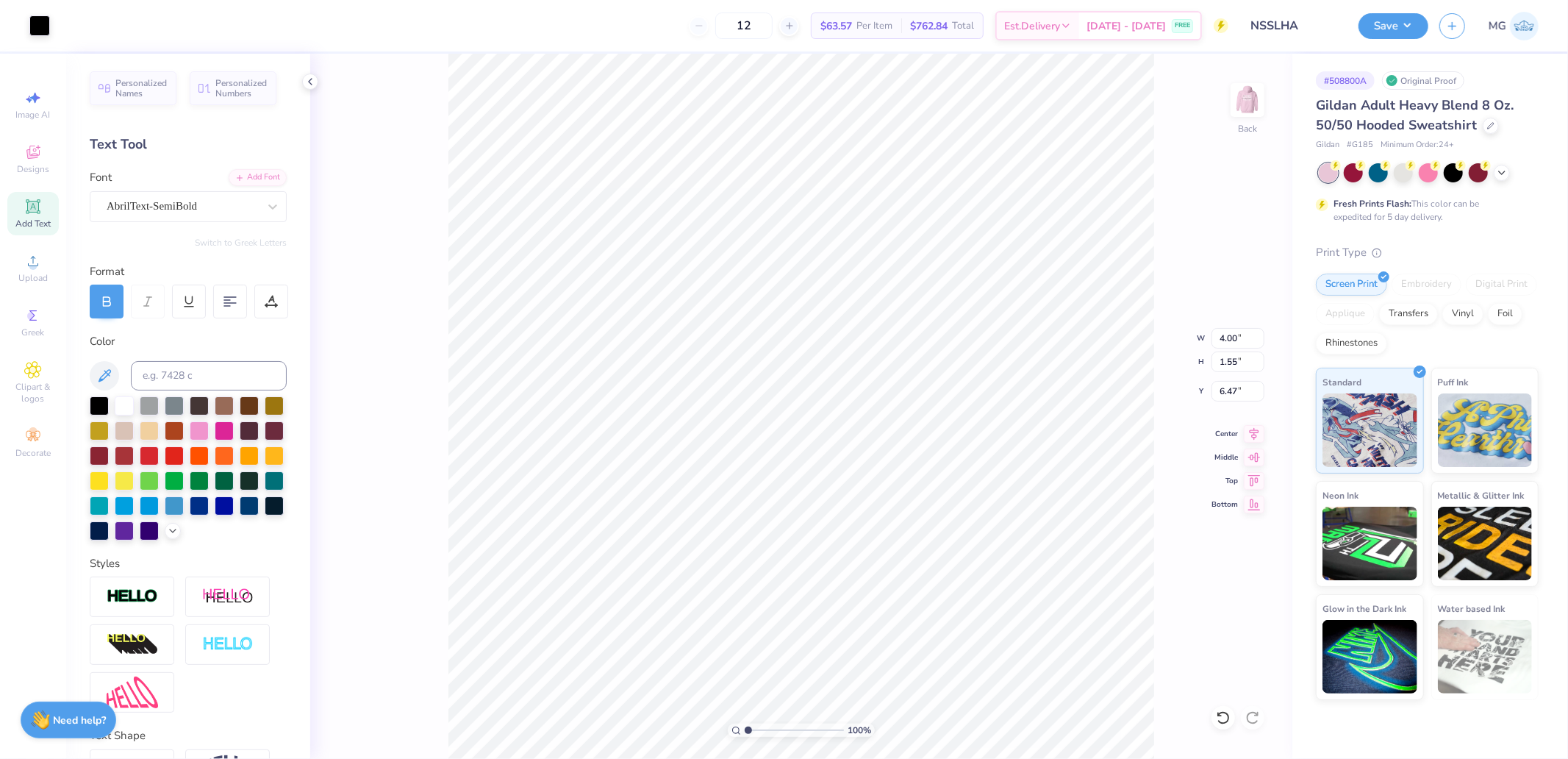
type input "3.00"
click at [1222, 386] on input "3.00" at bounding box center [1237, 390] width 53 height 21
click at [1247, 104] on img at bounding box center [1246, 100] width 59 height 59
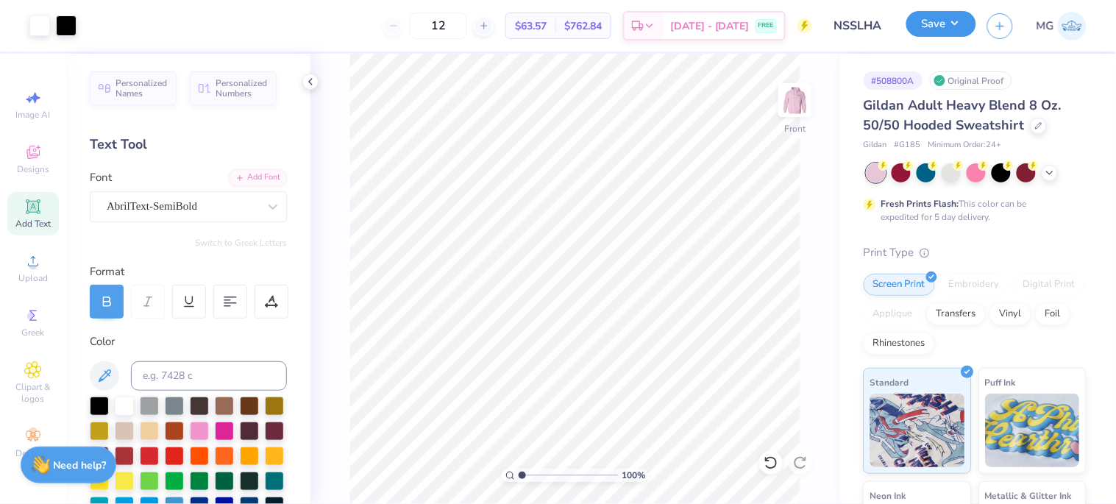
click at [918, 17] on button "Save" at bounding box center [942, 24] width 70 height 26
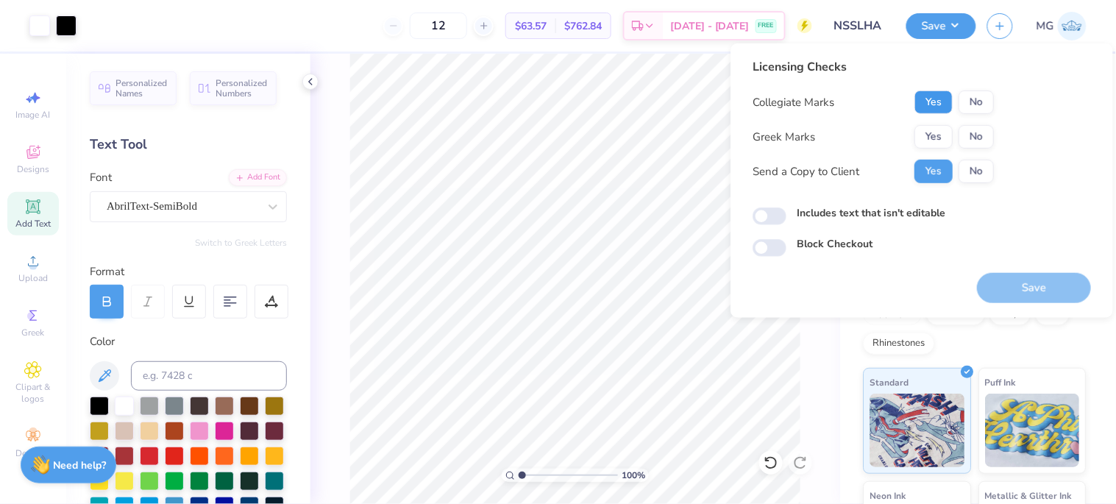
click at [935, 99] on button "Yes" at bounding box center [934, 103] width 38 height 24
click at [969, 133] on button "No" at bounding box center [976, 137] width 35 height 24
click at [1029, 287] on button "Save" at bounding box center [1034, 288] width 114 height 30
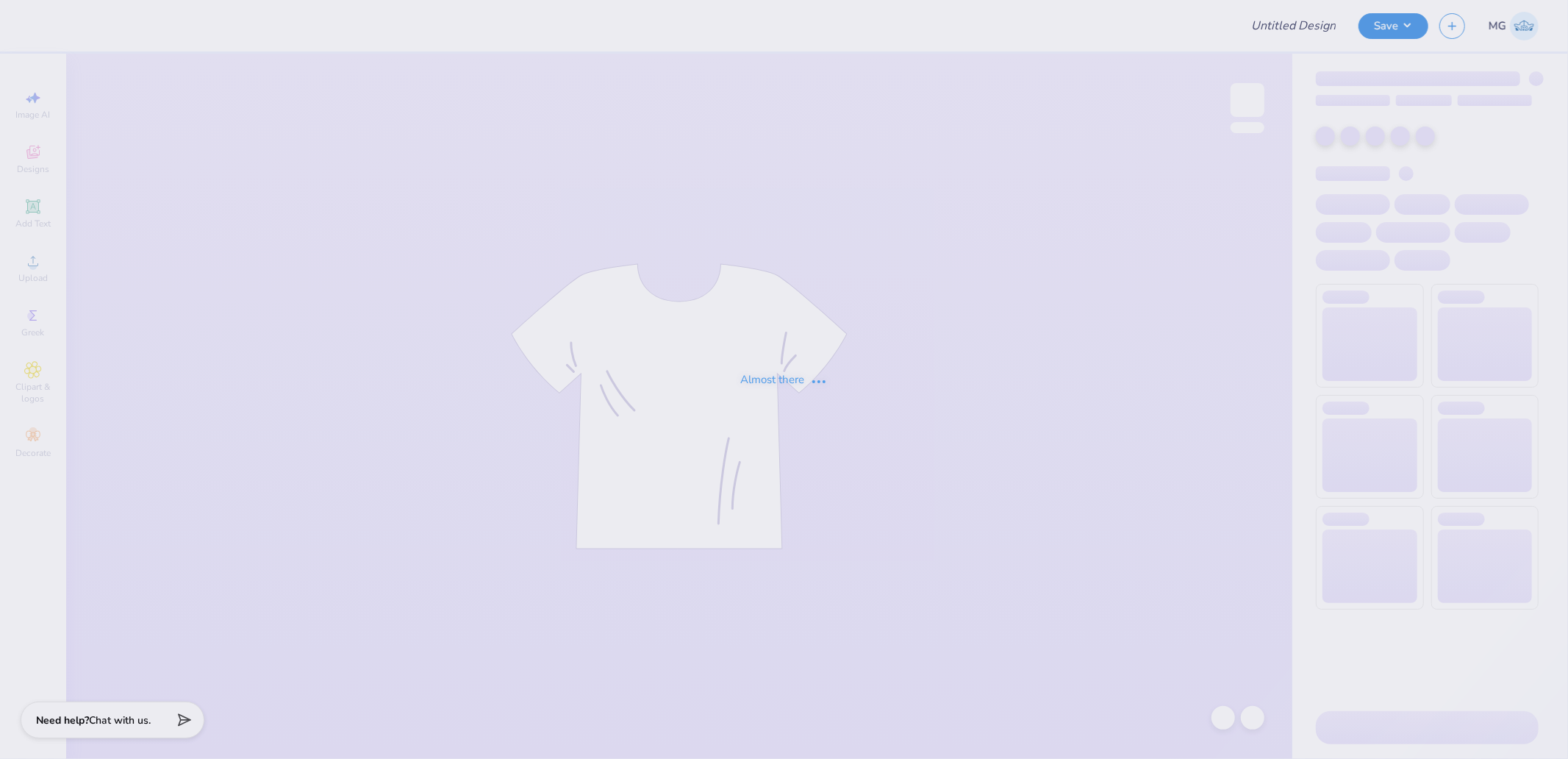
type input "Merch"
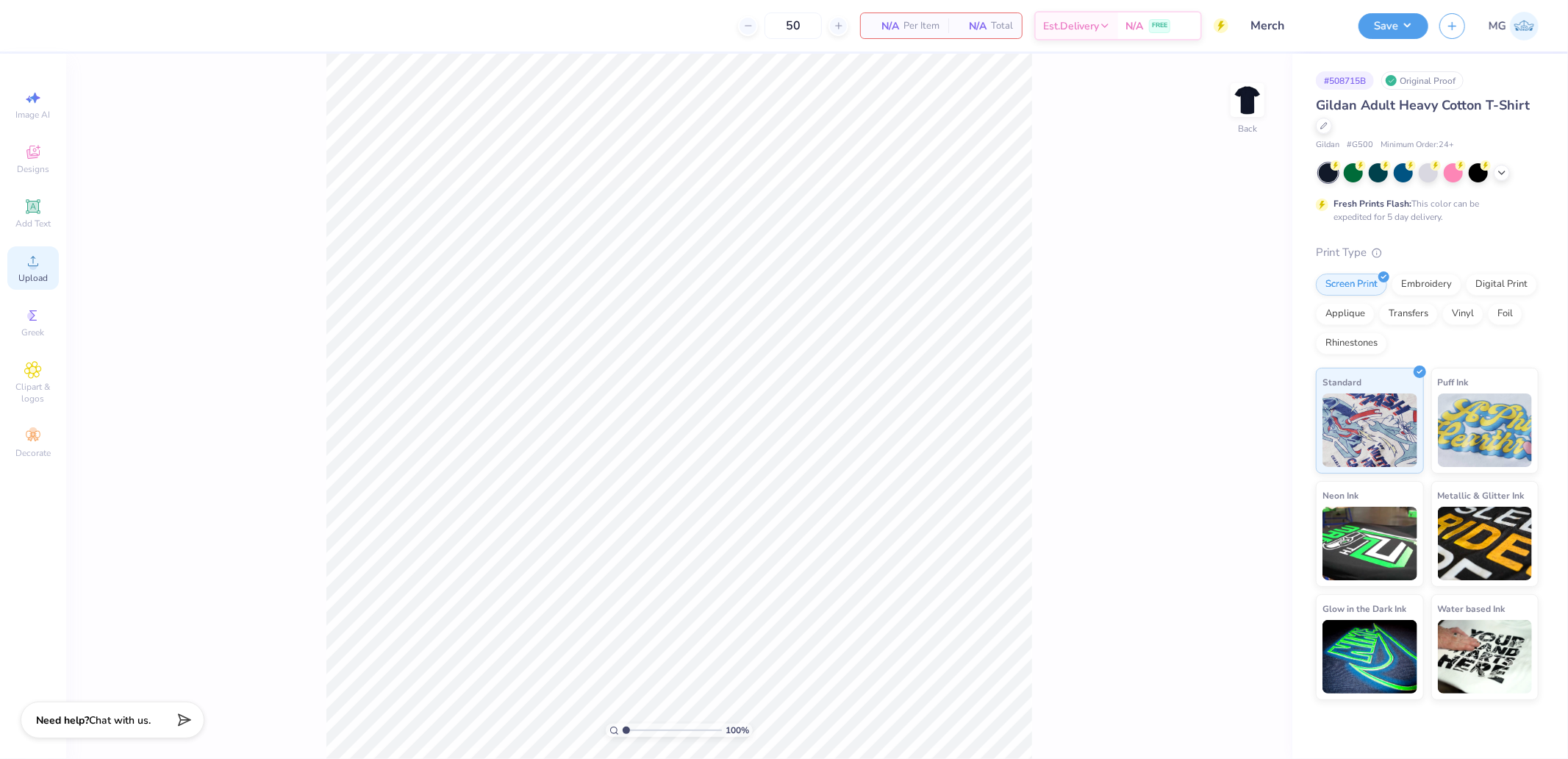
click at [35, 265] on circle at bounding box center [33, 266] width 8 height 8
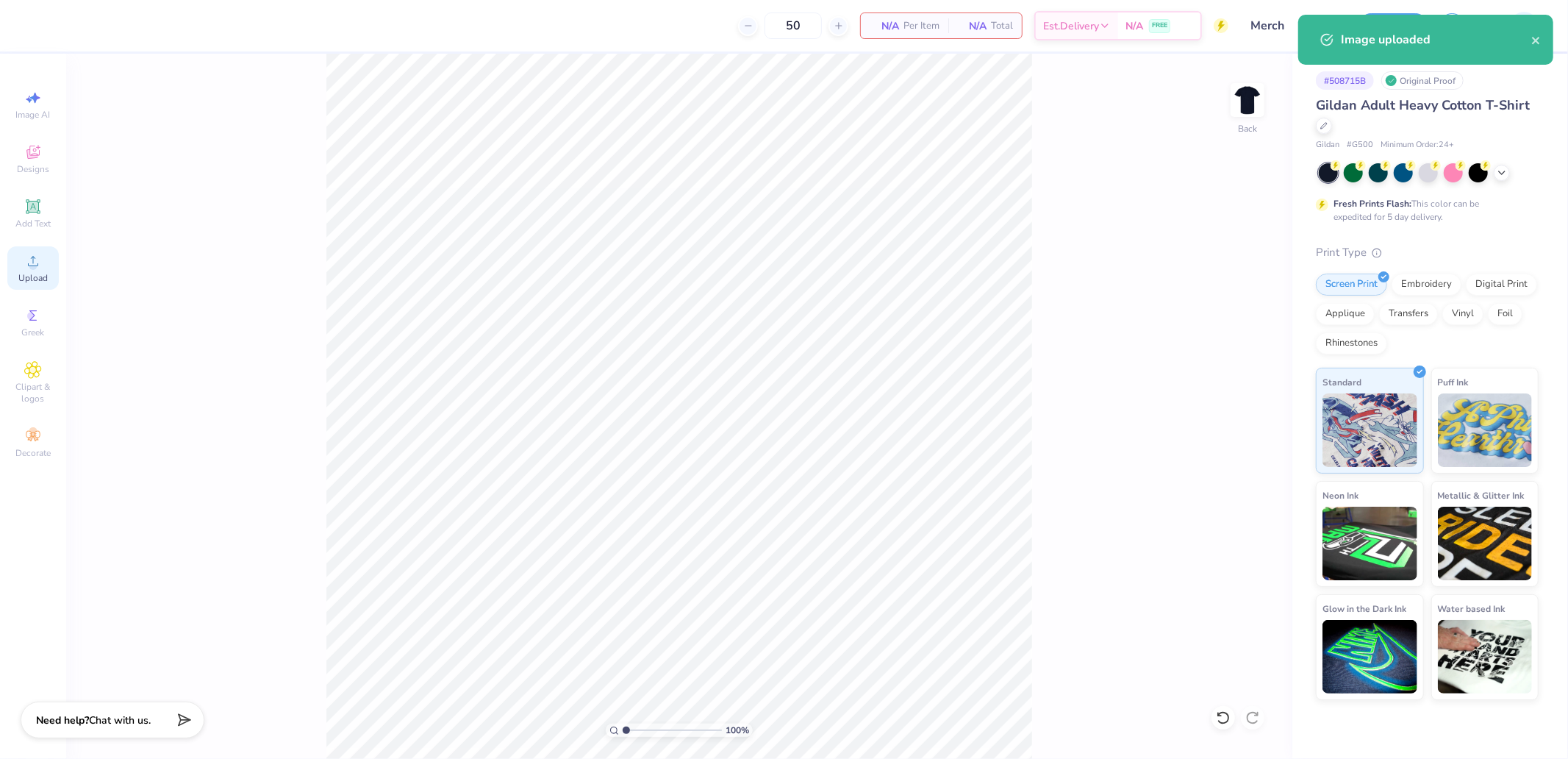
click at [49, 277] on div "Upload" at bounding box center [33, 268] width 52 height 43
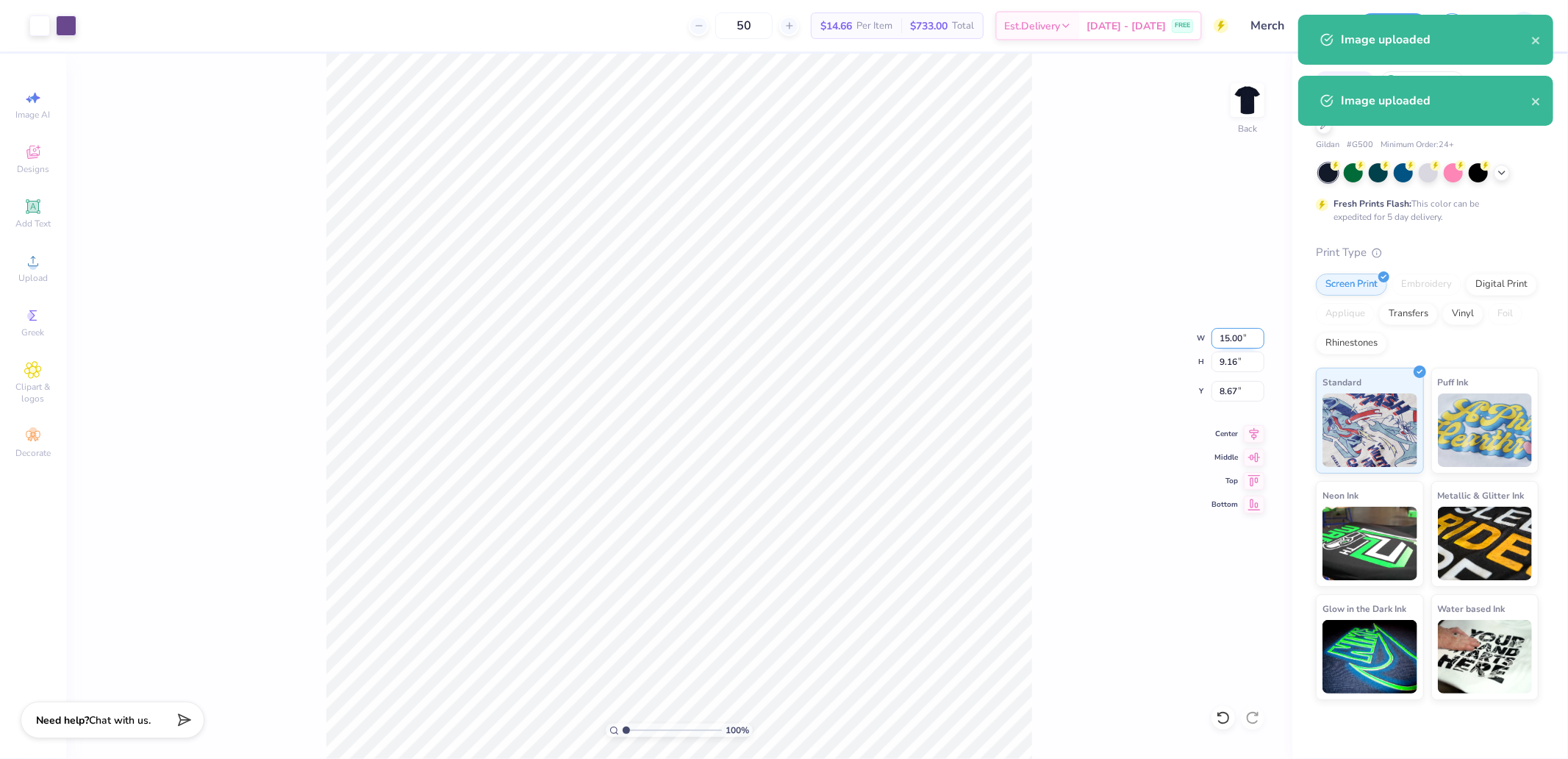
click at [1217, 341] on input "15.00" at bounding box center [1237, 338] width 53 height 21
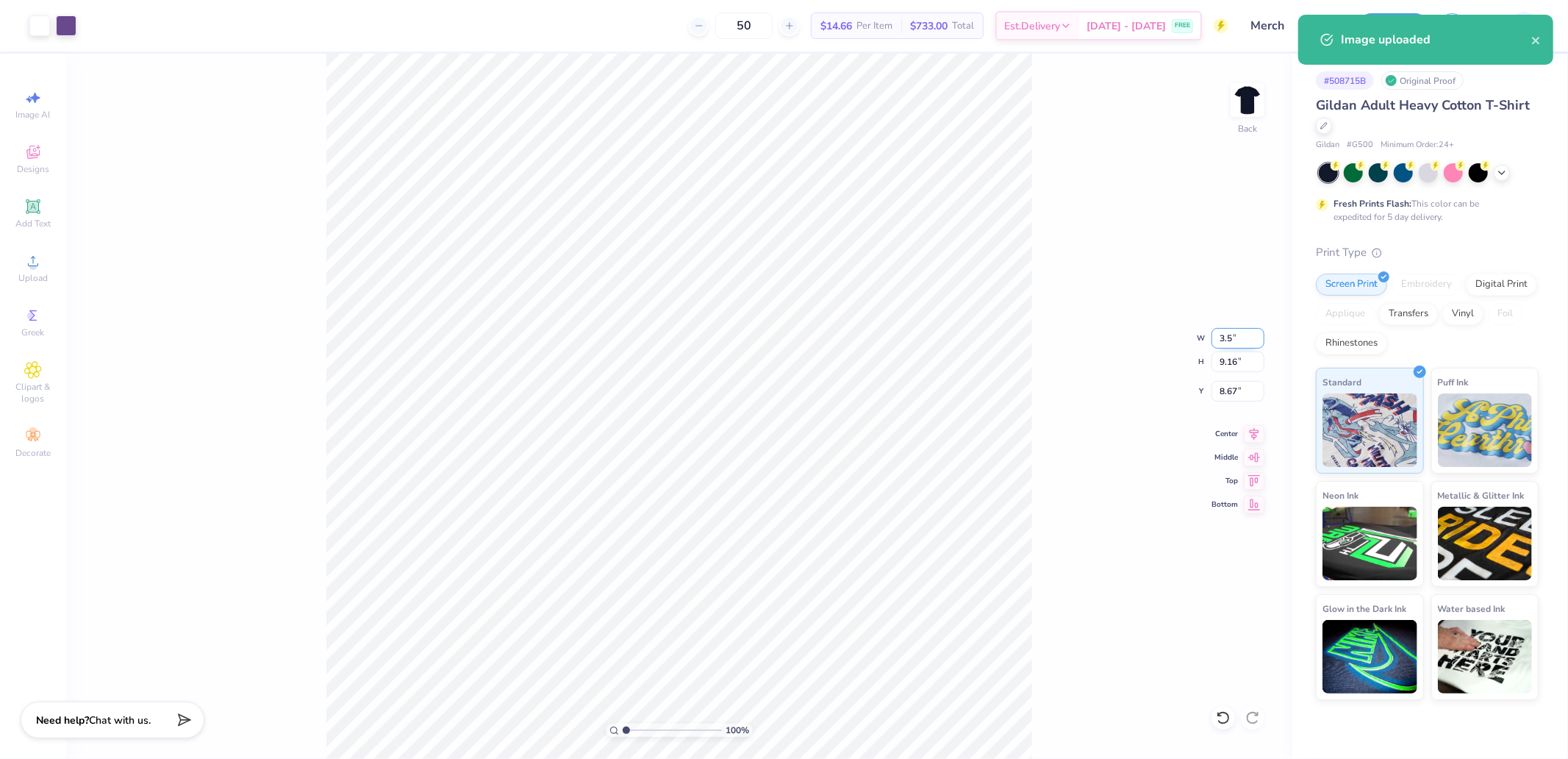
type input "3.50"
type input "2.14"
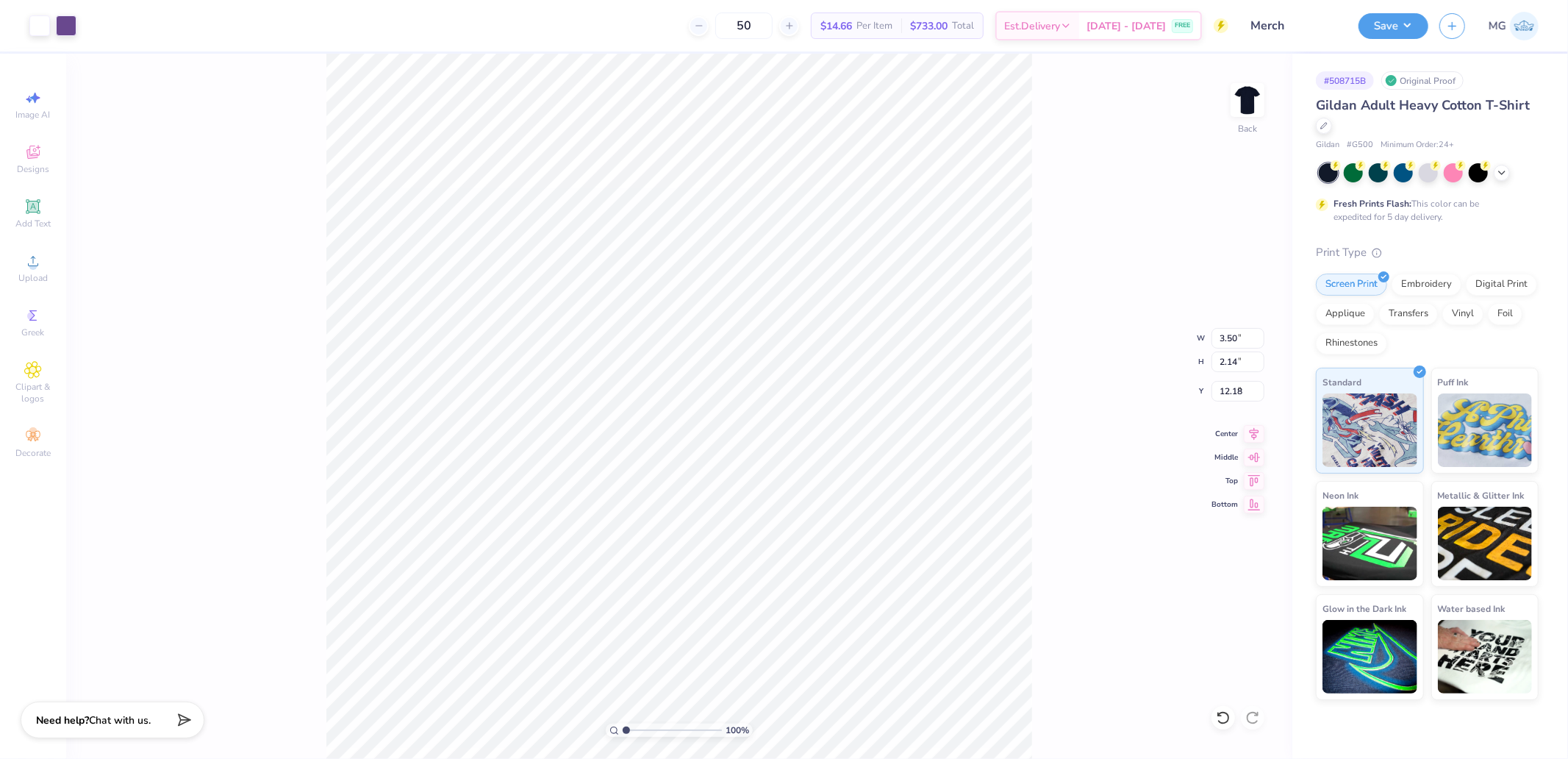
type input "3.00"
click at [1247, 105] on img at bounding box center [1246, 100] width 59 height 59
click at [52, 255] on div "Upload" at bounding box center [33, 268] width 52 height 43
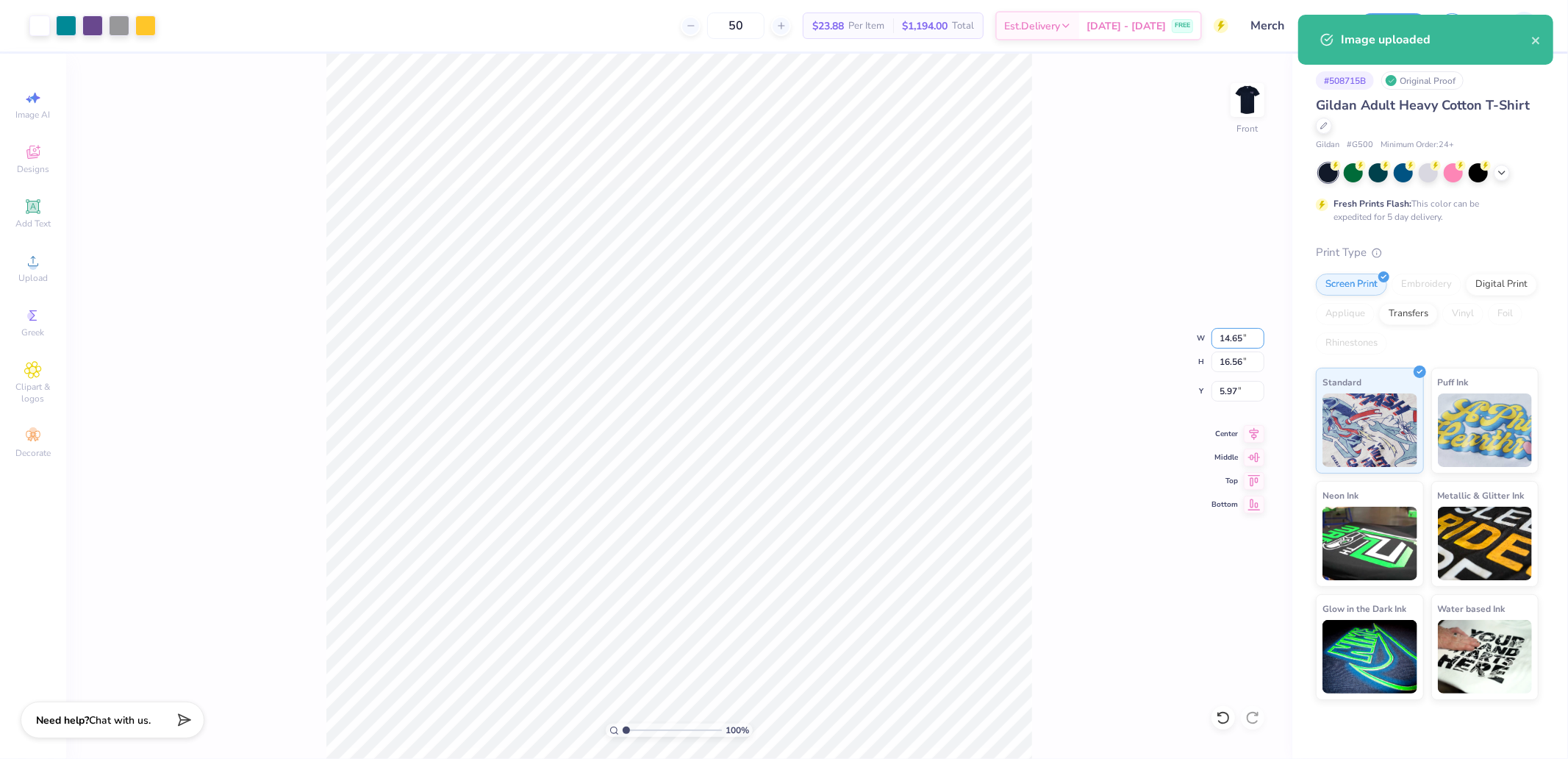
drag, startPoint x: 1229, startPoint y: 333, endPoint x: 1231, endPoint y: 325, distance: 8.2
click at [1230, 333] on input "14.65" at bounding box center [1237, 338] width 53 height 21
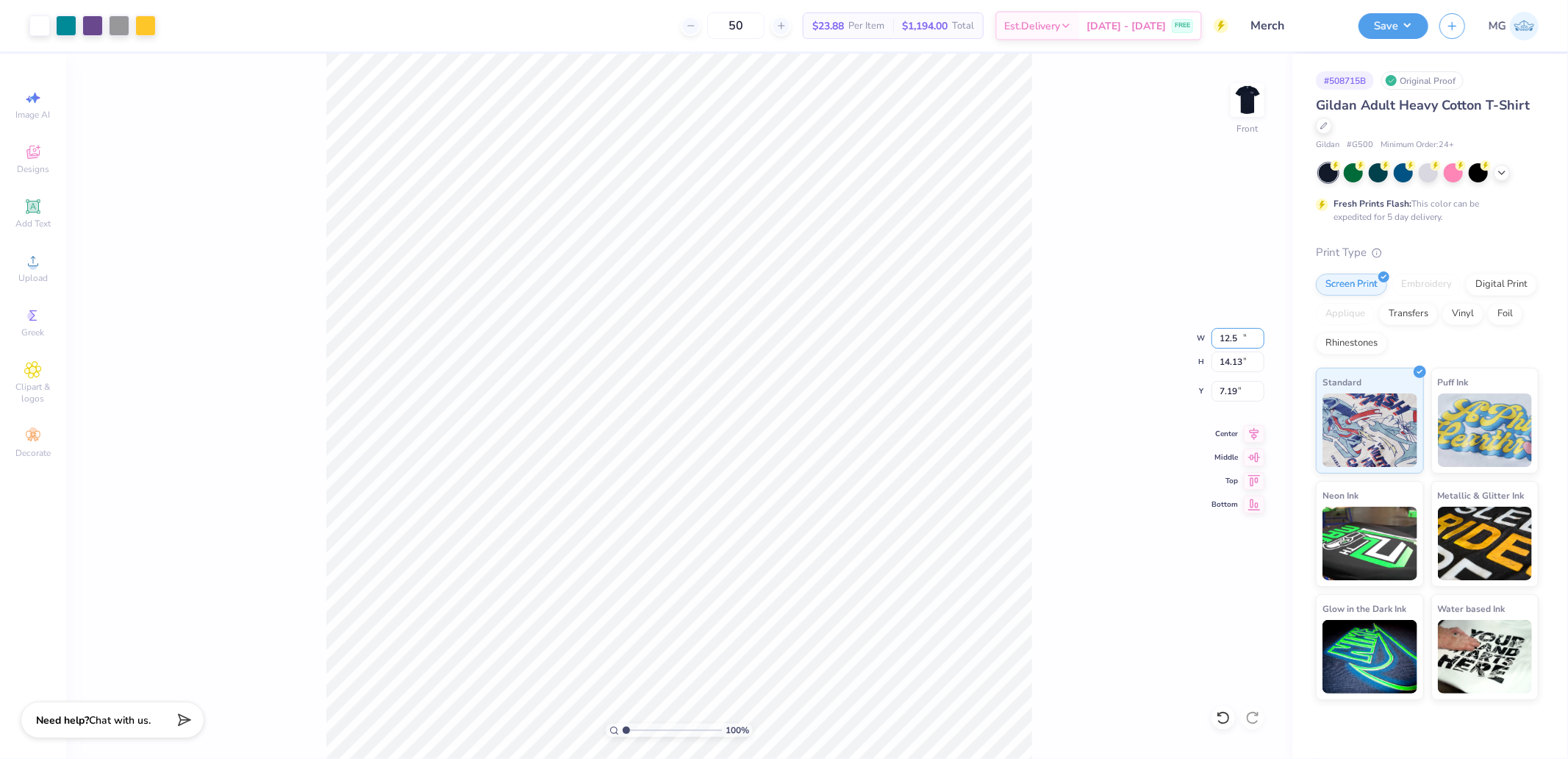
type input "12.50"
type input "14.13"
type input "7.19"
click at [1253, 430] on icon at bounding box center [1253, 431] width 21 height 18
click at [1235, 377] on div "100 % Front W 12.50 12.50 " H 14.13 14.13 " Y 7.19 7.19 " Center Middle Top Bot…" at bounding box center [679, 406] width 1226 height 705
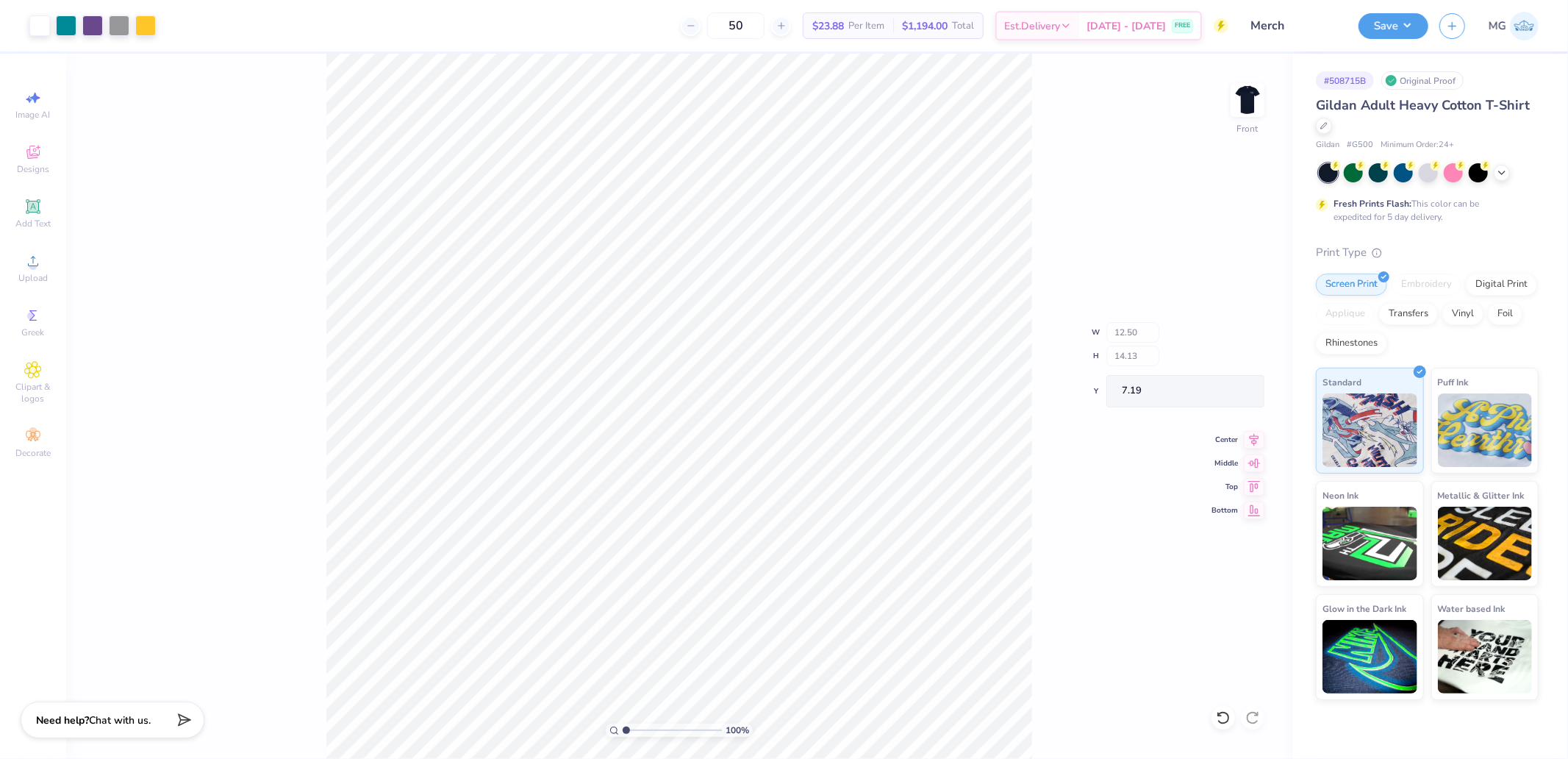
click at [1237, 383] on div "100 % Front W 12.50 H 14.13 Y 7.19 Center Middle Top Bottom" at bounding box center [679, 406] width 1226 height 705
click at [1236, 389] on input "7.19" at bounding box center [1237, 390] width 53 height 21
type input "3.00"
click at [1251, 89] on img at bounding box center [1246, 100] width 59 height 59
click at [1243, 105] on img at bounding box center [1246, 100] width 59 height 59
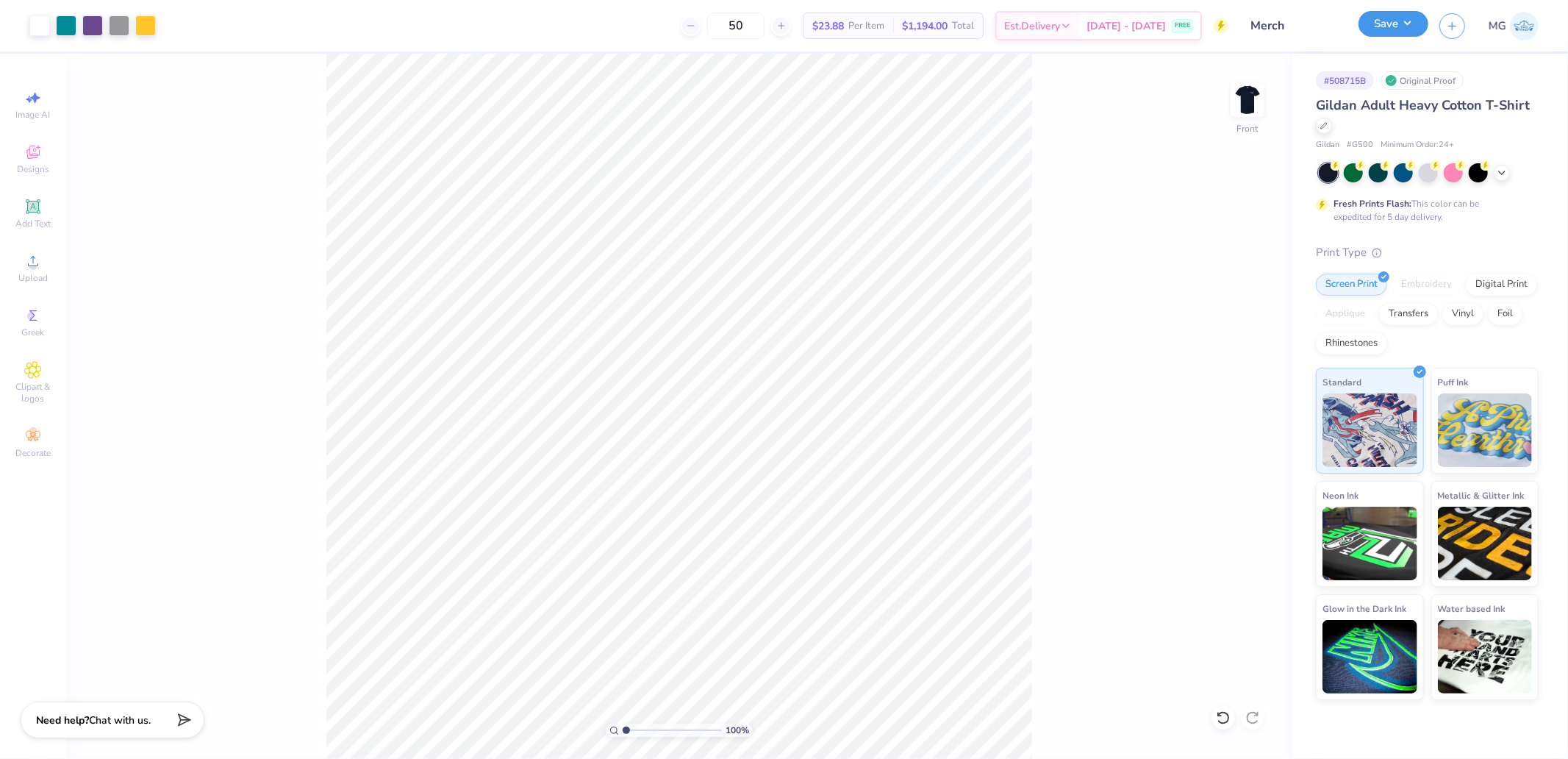
click at [1407, 13] on button "Save" at bounding box center [1393, 24] width 70 height 26
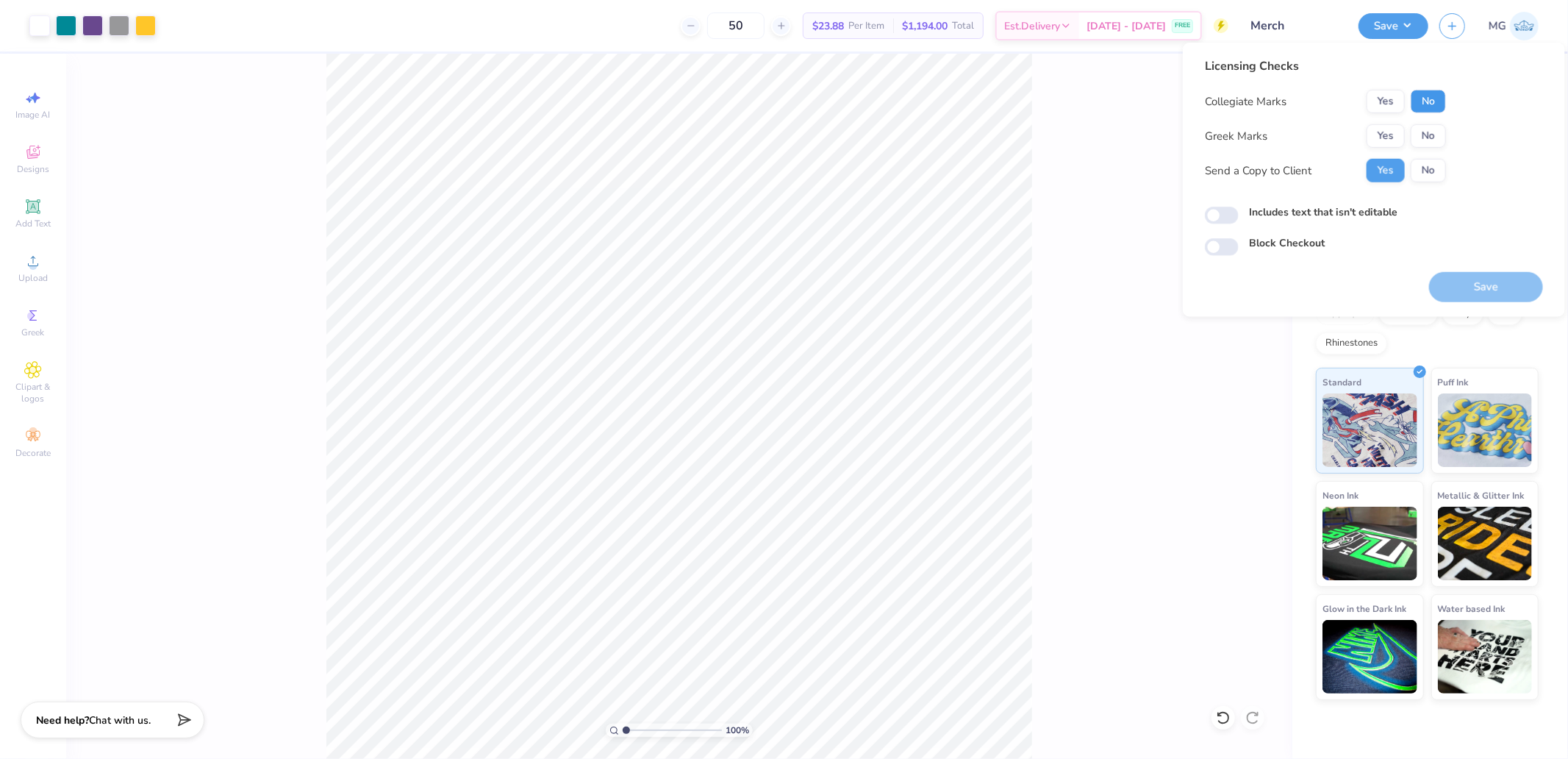
click at [1424, 93] on button "No" at bounding box center [1427, 102] width 35 height 24
click at [1392, 127] on button "Yes" at bounding box center [1385, 136] width 38 height 24
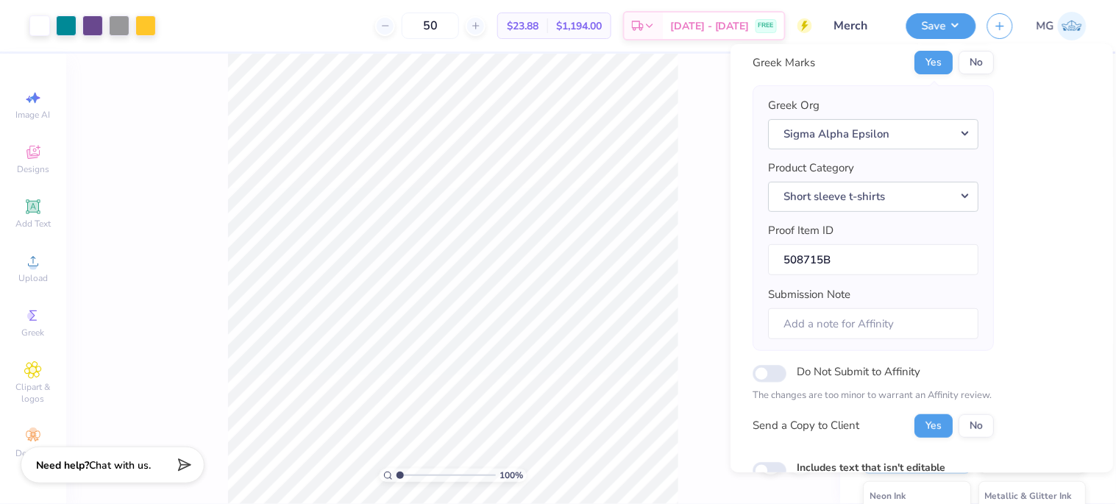
scroll to position [163, 0]
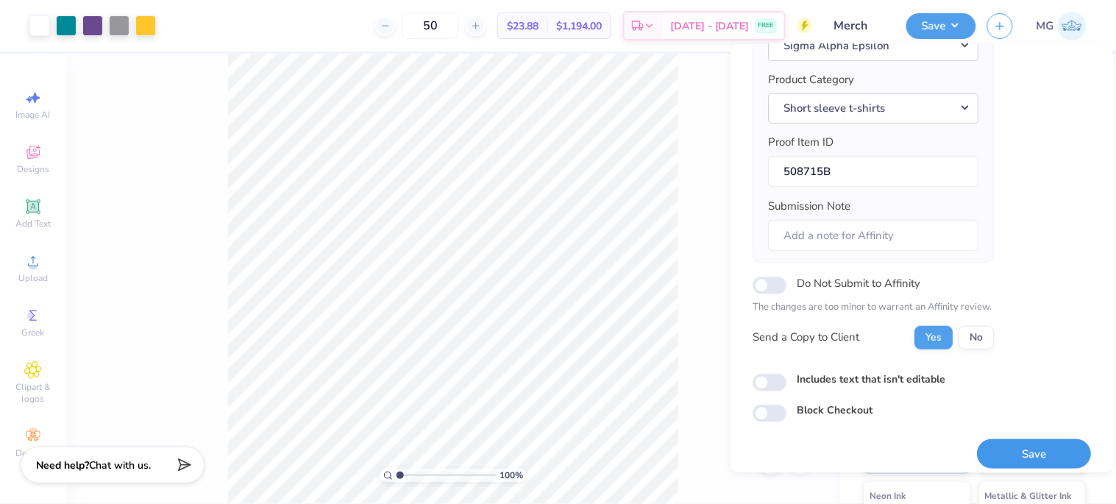
click at [1006, 461] on button "Save" at bounding box center [1034, 454] width 114 height 30
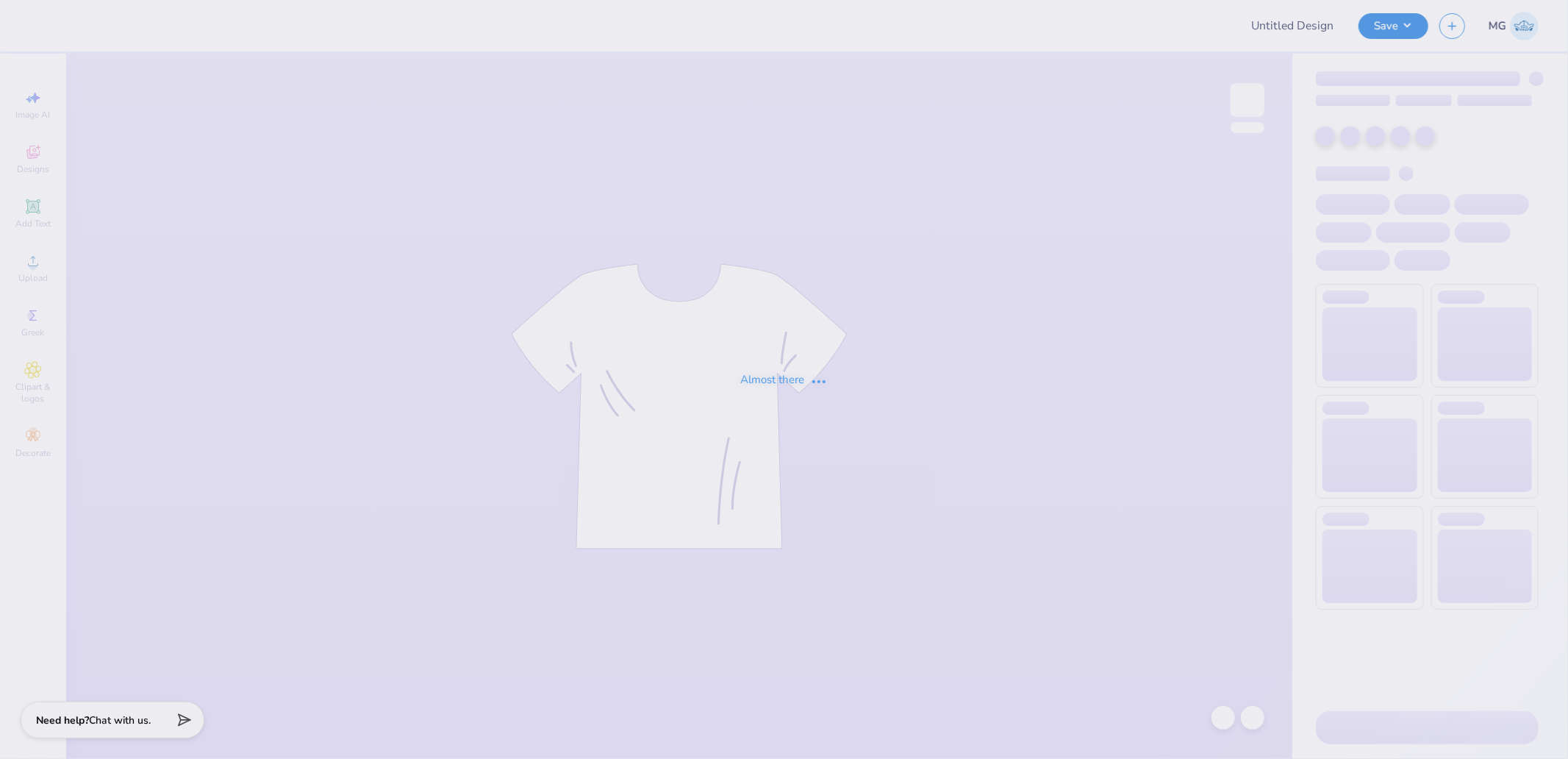
type input "Gphi Parents weekend"
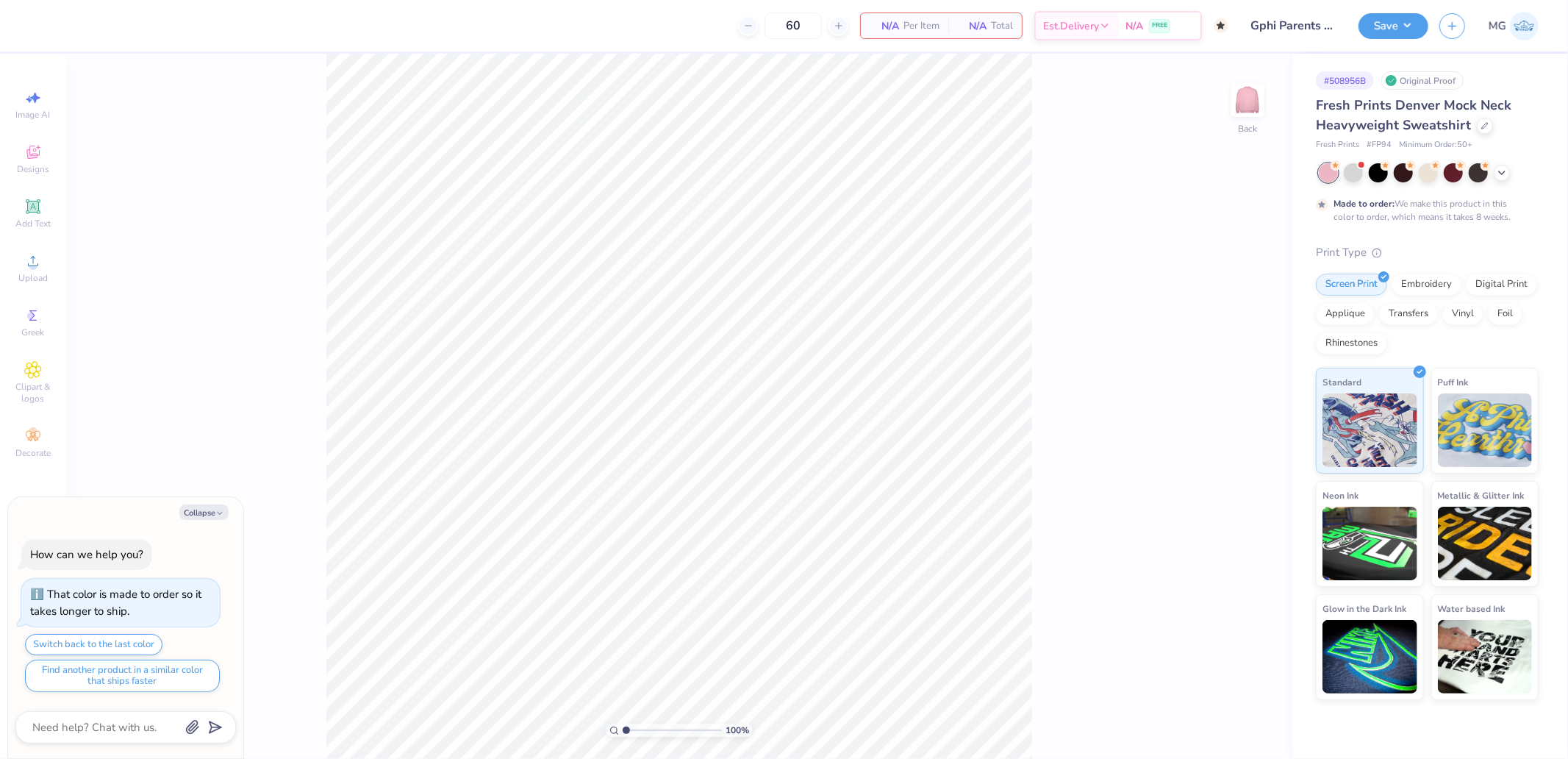
type textarea "x"
